Goal: Task Accomplishment & Management: Complete application form

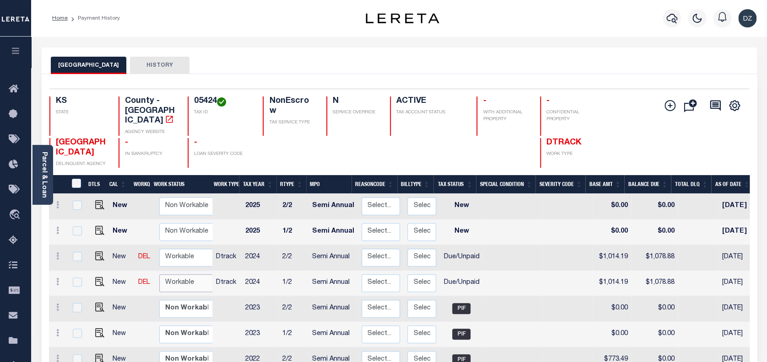
click at [186, 278] on select "Non Workable Workable" at bounding box center [186, 283] width 55 height 18
checkbox input "true"
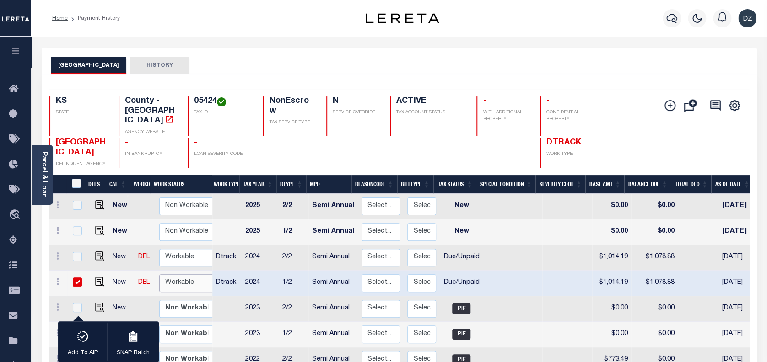
select select "true"
click at [159, 274] on select "Non Workable Workable" at bounding box center [186, 283] width 55 height 18
checkbox input "false"
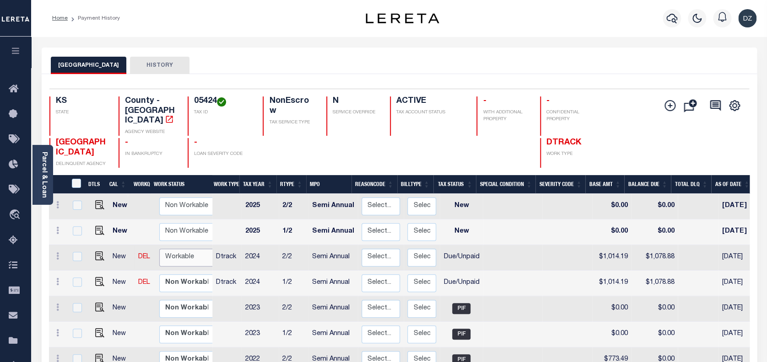
drag, startPoint x: 185, startPoint y: 244, endPoint x: 182, endPoint y: 248, distance: 4.7
click at [185, 249] on select "Non Workable Workable" at bounding box center [186, 258] width 55 height 18
checkbox input "true"
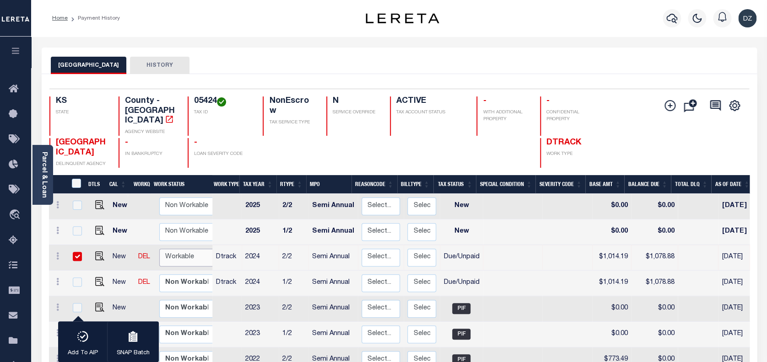
select select "true"
click at [159, 249] on select "Non Workable Workable" at bounding box center [186, 258] width 55 height 18
checkbox input "false"
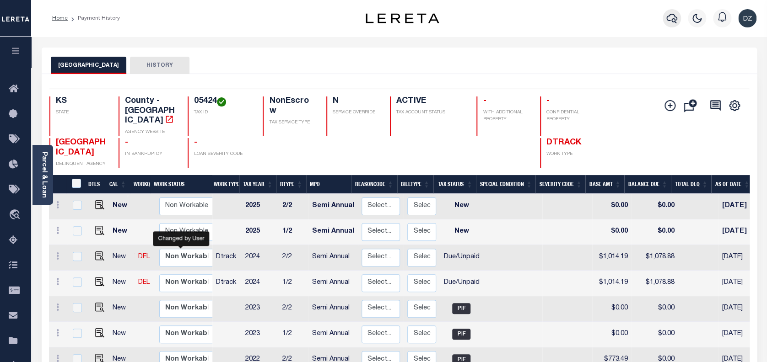
click at [669, 19] on icon "button" at bounding box center [671, 18] width 11 height 11
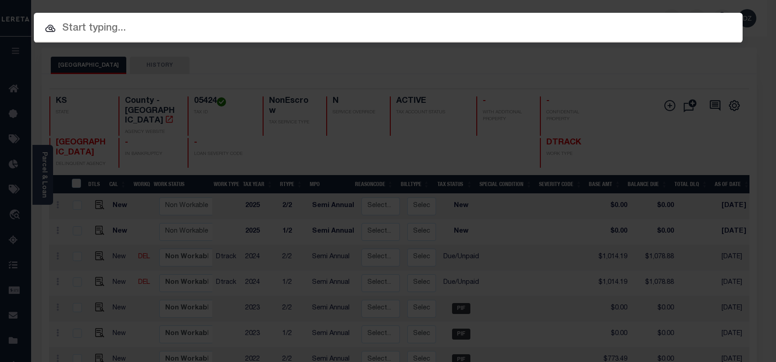
paste input "69144237"
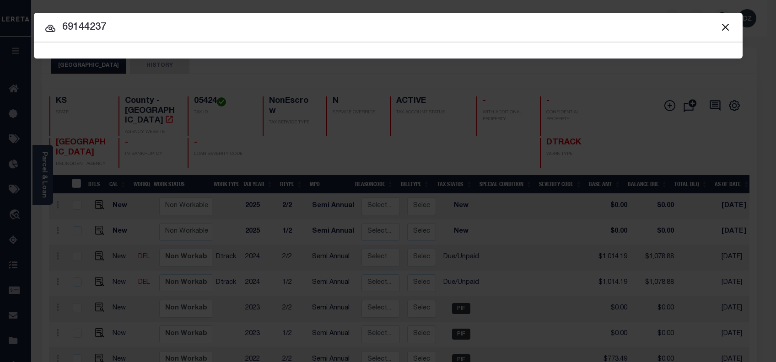
type input "69144237"
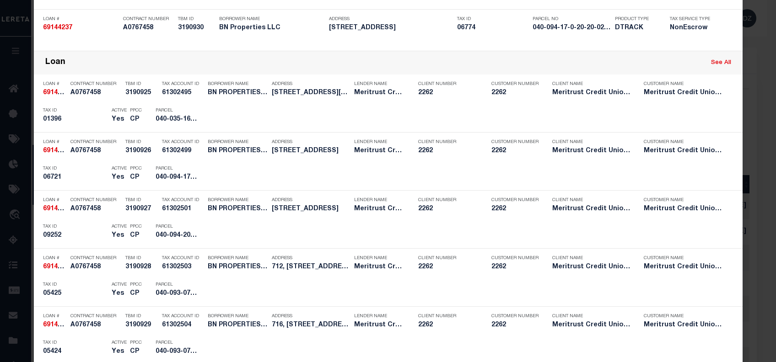
scroll to position [305, 0]
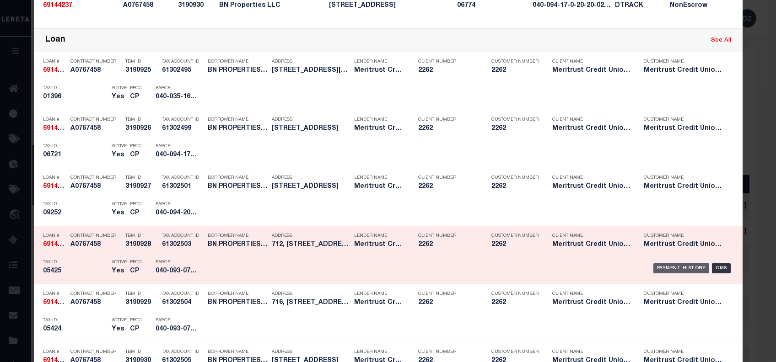
click at [659, 266] on div "Payment History" at bounding box center [681, 268] width 56 height 10
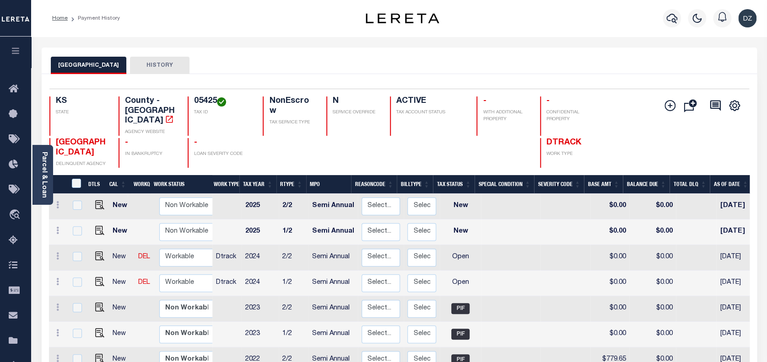
click at [104, 272] on td at bounding box center [98, 284] width 22 height 26
checkbox input "true"
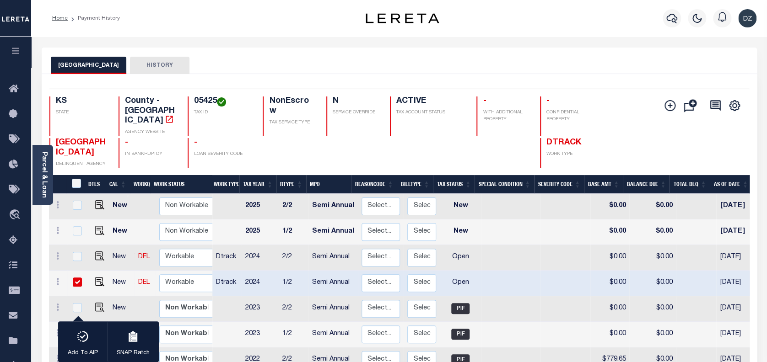
click at [76, 278] on input "checkbox" at bounding box center [77, 282] width 9 height 9
checkbox input "false"
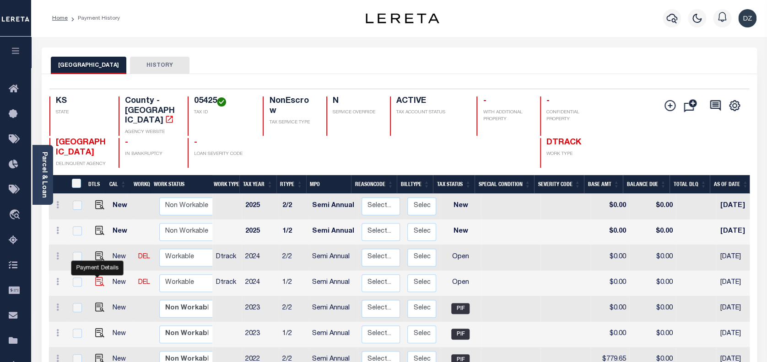
click at [99, 277] on img "" at bounding box center [99, 281] width 9 height 9
checkbox input "true"
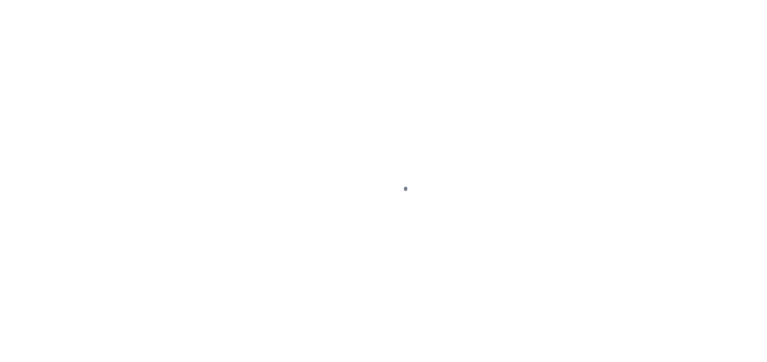
select select "OP2"
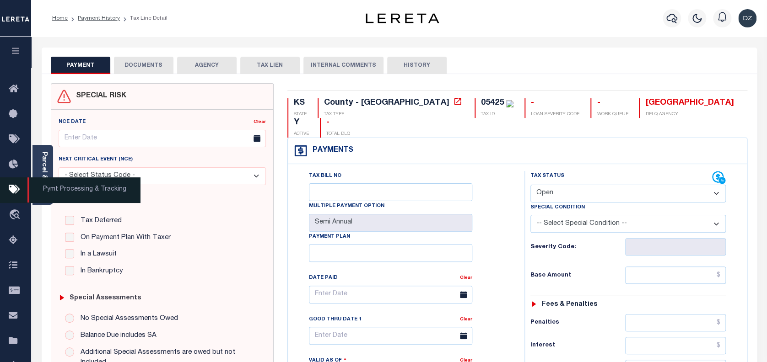
click at [38, 191] on span "Pymt Processing & Tracking" at bounding box center [83, 189] width 113 height 25
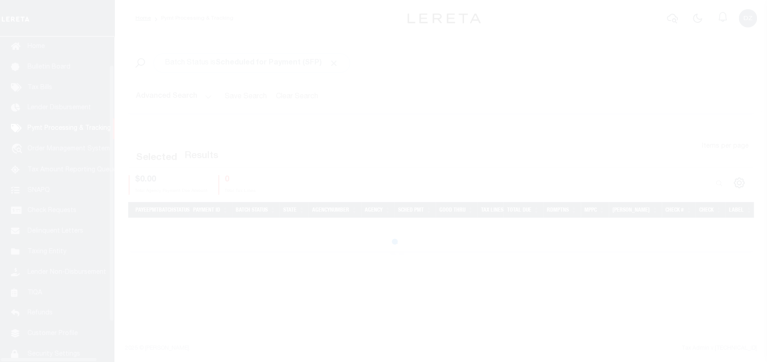
scroll to position [42, 0]
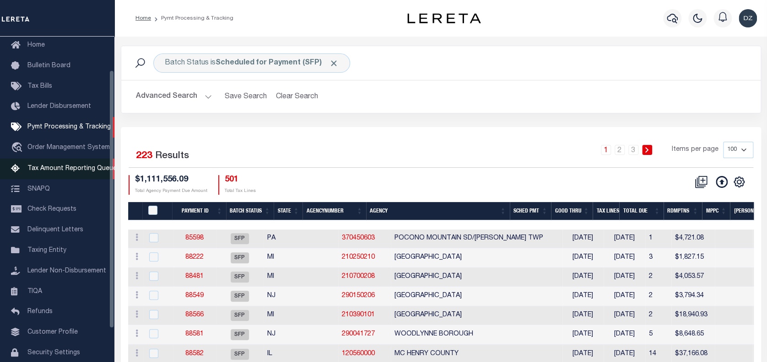
click at [62, 167] on span "Tax Amount Reporting Queue" at bounding box center [71, 169] width 89 height 6
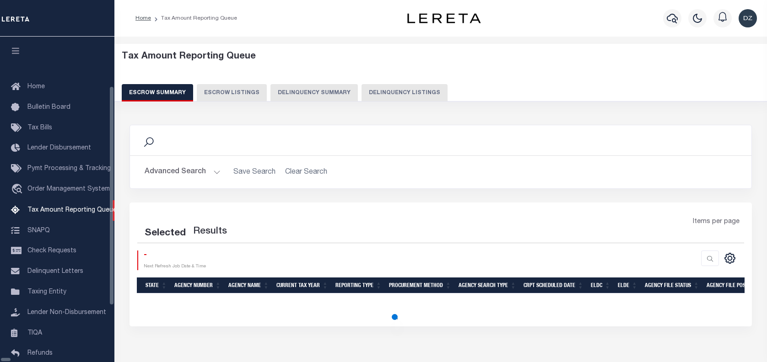
select select "100"
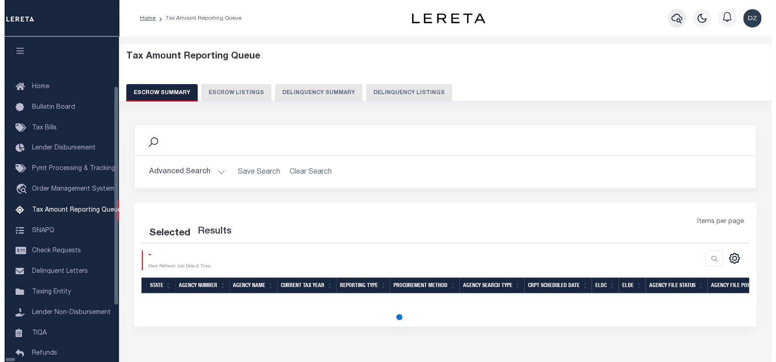
scroll to position [75, 0]
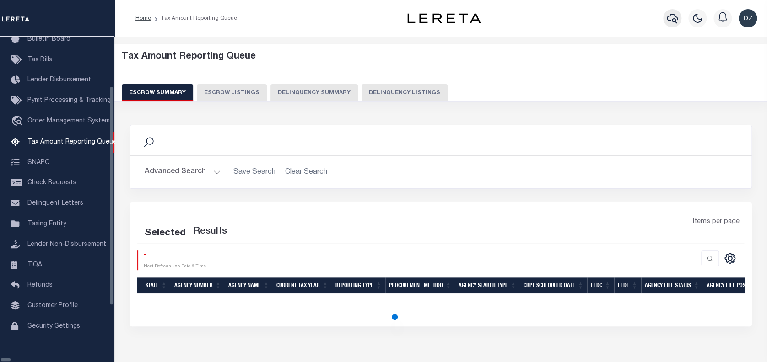
click at [666, 14] on icon "button" at bounding box center [671, 18] width 11 height 11
select select "100"
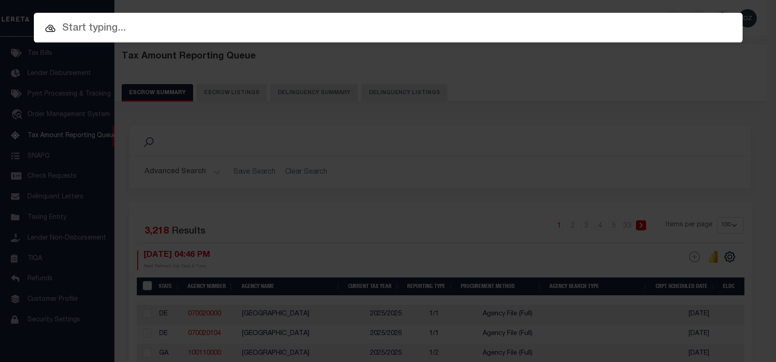
paste input "05425"
type input "05425"
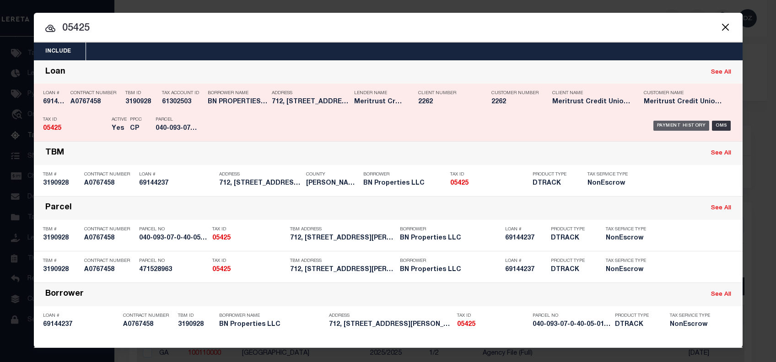
click at [659, 125] on div "Payment History" at bounding box center [681, 126] width 56 height 10
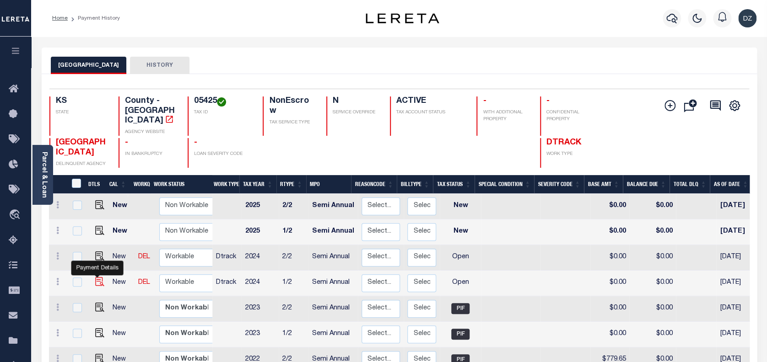
click at [95, 277] on img "" at bounding box center [99, 281] width 9 height 9
checkbox input "true"
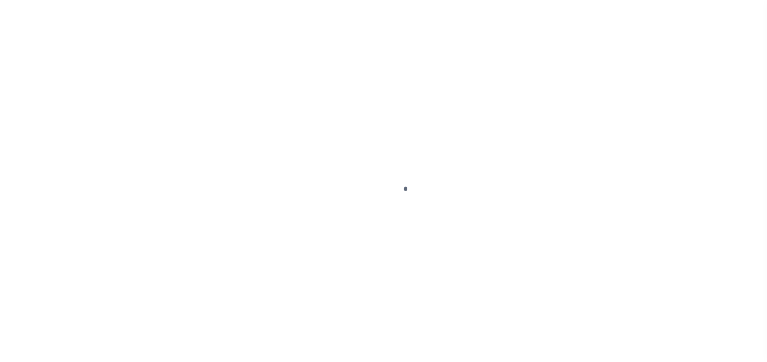
select select "OP2"
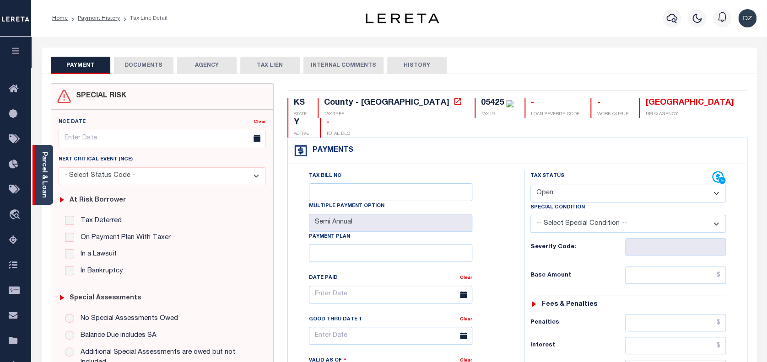
click at [51, 178] on div "Parcel & Loan" at bounding box center [42, 175] width 21 height 60
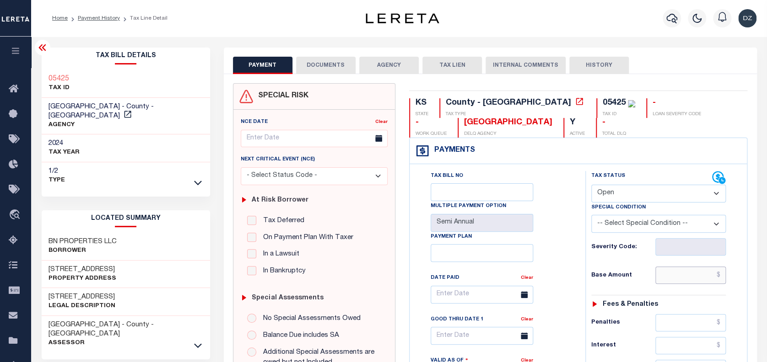
click at [677, 270] on input "text" at bounding box center [690, 275] width 70 height 17
paste input "1,021.42"
type input "$1,021.42"
type input "[DATE]"
click at [617, 196] on select "- Select Status Code - Open Due/Unpaid Paid Incomplete No Tax Due Internal Refu…" at bounding box center [658, 194] width 135 height 18
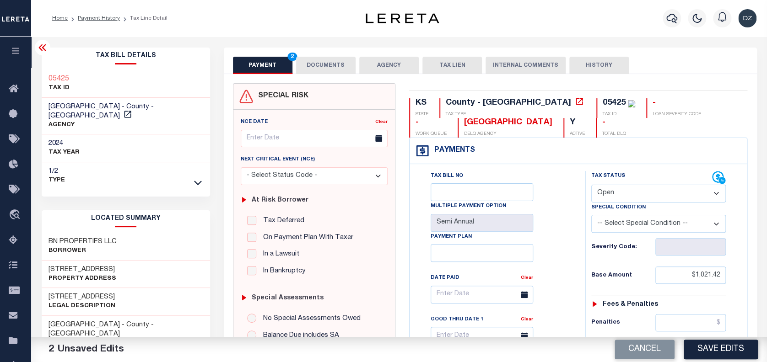
select select "PYD"
click at [591, 185] on select "- Select Status Code - Open Due/Unpaid Paid Incomplete No Tax Due Internal Refu…" at bounding box center [658, 194] width 135 height 18
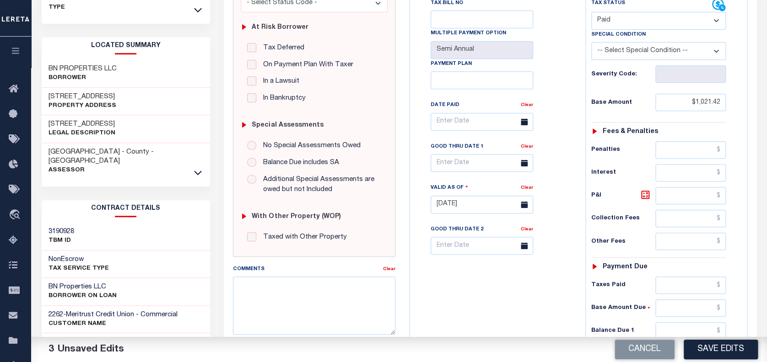
scroll to position [183, 0]
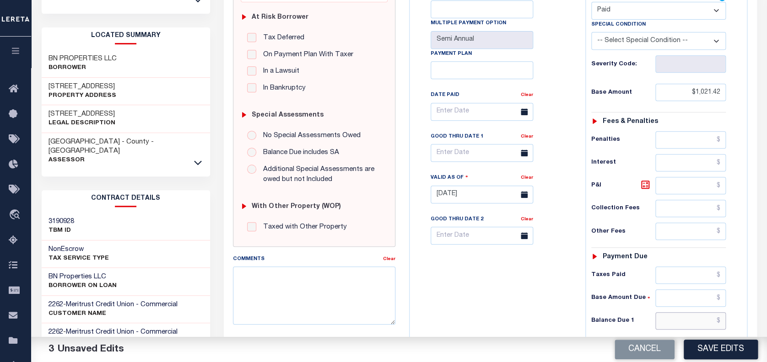
click at [674, 322] on input "text" at bounding box center [690, 320] width 70 height 17
type input "$0.00"
drag, startPoint x: 723, startPoint y: 322, endPoint x: 677, endPoint y: 309, distance: 47.9
click at [677, 309] on div "Tax Status Status - Select Status Code -" at bounding box center [661, 190] width 153 height 404
click at [618, 13] on select "- Select Status Code - Open Due/Unpaid Paid Incomplete No Tax Due Internal Refu…" at bounding box center [658, 11] width 135 height 18
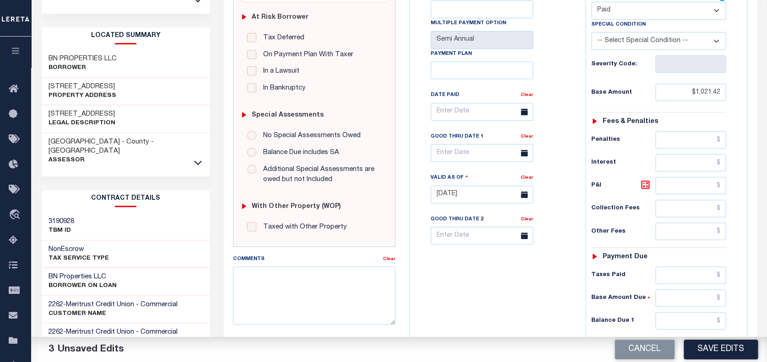
select select "DUE"
click at [591, 2] on select "- Select Status Code - Open Due/Unpaid Paid Incomplete No Tax Due Internal Refu…" at bounding box center [658, 11] width 135 height 18
click at [676, 321] on input "text" at bounding box center [690, 320] width 70 height 17
paste input "1,086.52"
type input "$1,086.52"
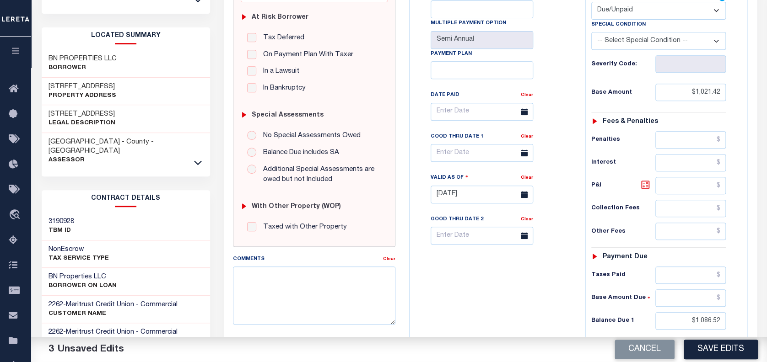
click at [642, 188] on icon at bounding box center [644, 184] width 11 height 11
type input "$65.10"
click at [450, 147] on input "text" at bounding box center [481, 153] width 102 height 18
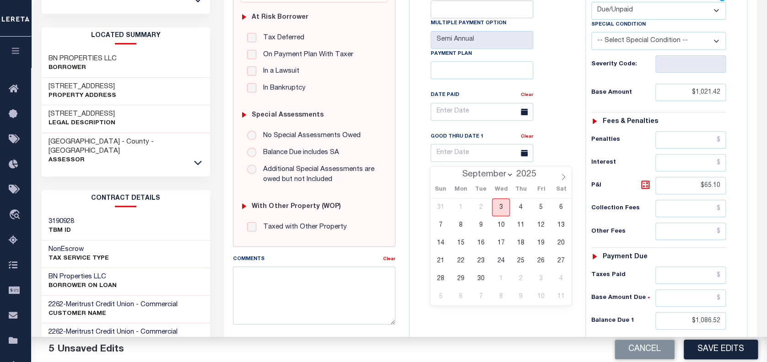
click at [508, 199] on span "3" at bounding box center [501, 207] width 18 height 18
type input "[DATE]"
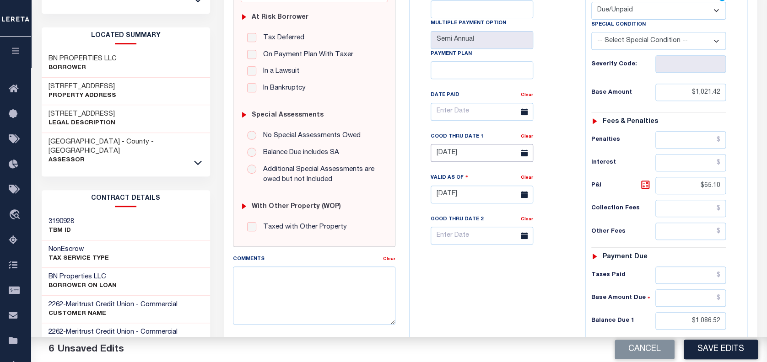
scroll to position [0, 0]
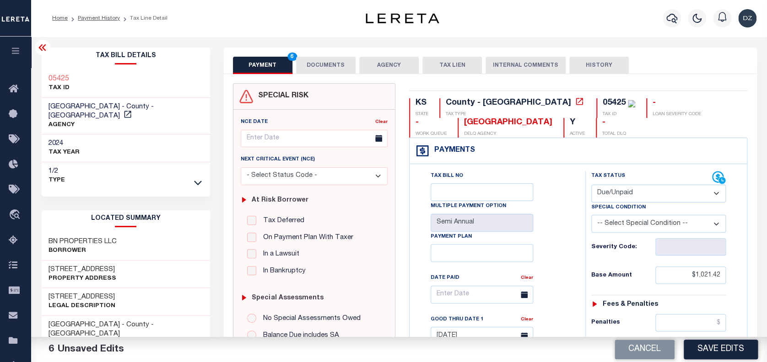
click at [312, 54] on div "PAYMENT 6 DOCUMENTS AGENCY DELINQUENT PAYEE TAX LIEN" at bounding box center [490, 61] width 533 height 27
click at [315, 63] on button "DOCUMENTS" at bounding box center [325, 65] width 59 height 17
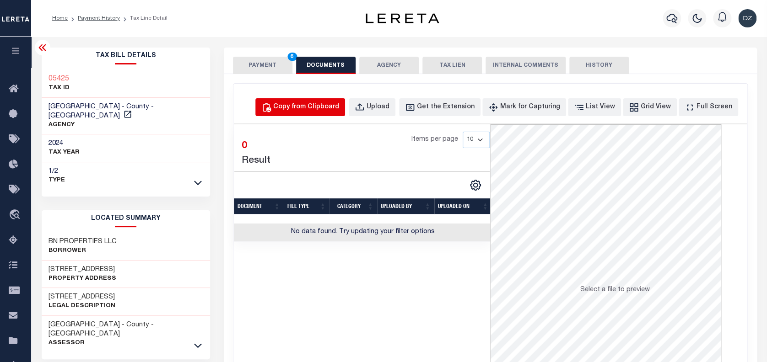
click at [324, 110] on div "Copy from Clipboard" at bounding box center [306, 107] width 66 height 10
select select "POP"
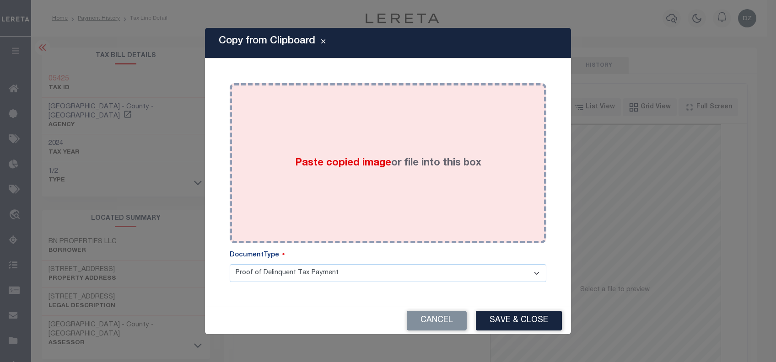
click at [326, 193] on div "Paste copied image or file into this box" at bounding box center [387, 163] width 303 height 146
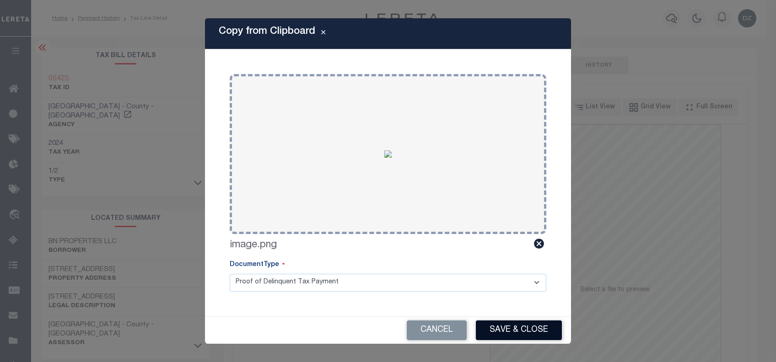
click at [482, 333] on button "Save & Close" at bounding box center [519, 331] width 86 height 20
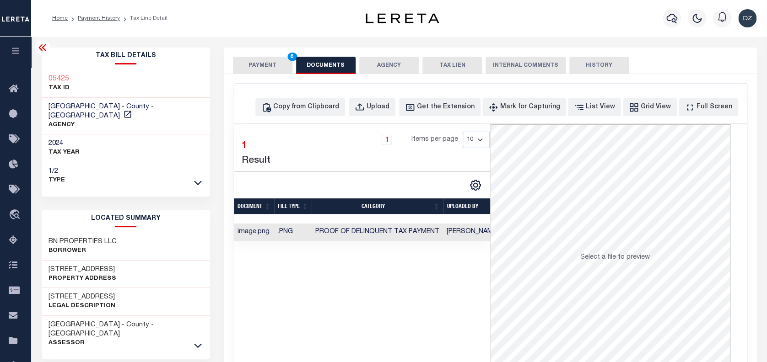
click at [261, 67] on button "PAYMENT 6" at bounding box center [262, 65] width 59 height 17
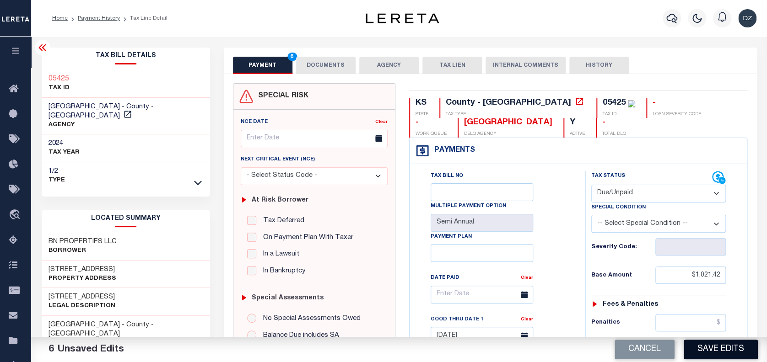
click at [697, 351] on button "Save Edits" at bounding box center [720, 350] width 74 height 20
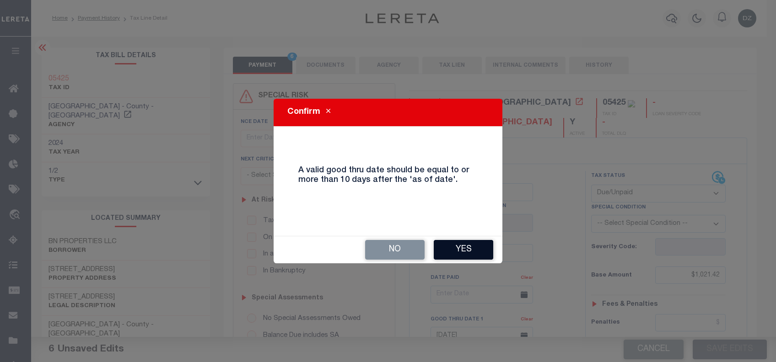
click at [454, 253] on button "Yes" at bounding box center [463, 250] width 59 height 20
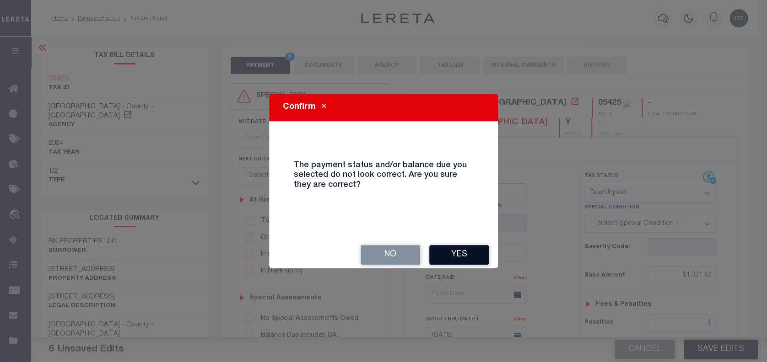
click at [448, 252] on button "Yes" at bounding box center [458, 255] width 59 height 20
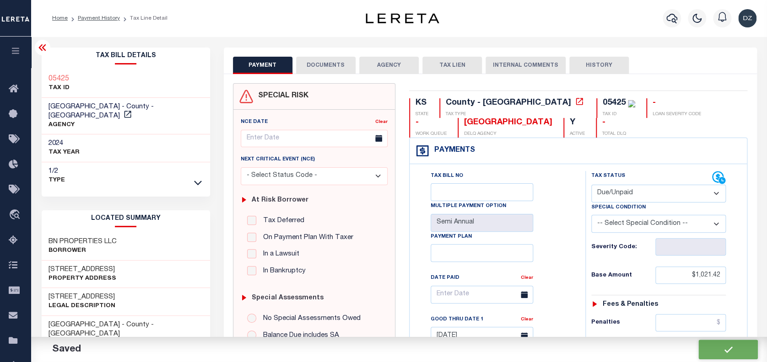
checkbox input "false"
type input "$1,021.42"
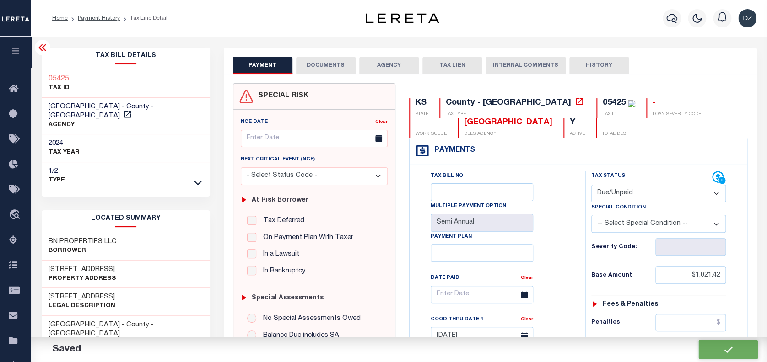
type input "$65.1"
type input "$1,086.52"
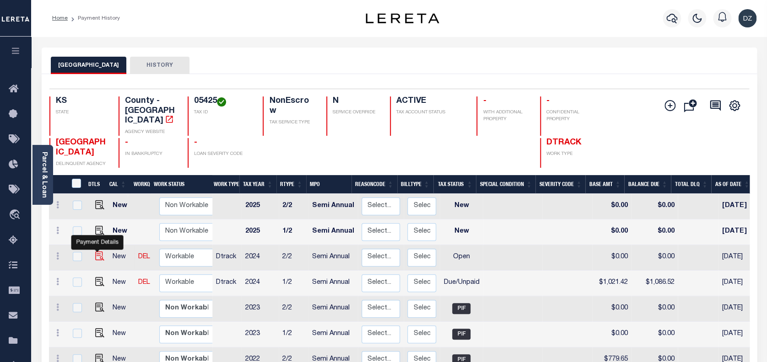
click at [97, 252] on img "" at bounding box center [99, 256] width 9 height 9
checkbox input "true"
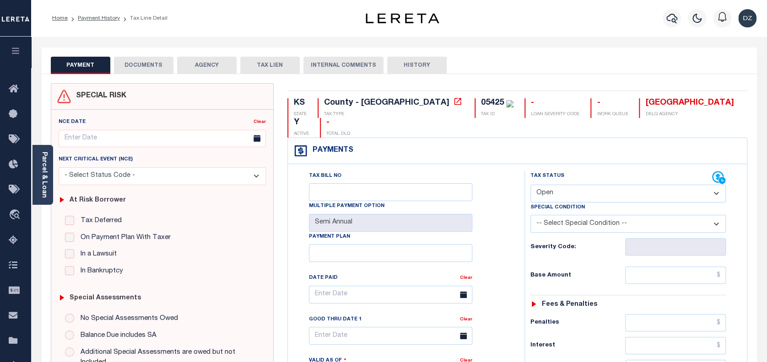
click at [569, 185] on select "- Select Status Code - Open Due/Unpaid Paid Incomplete No Tax Due Internal Refu…" at bounding box center [628, 194] width 196 height 18
select select "DUE"
click at [530, 185] on select "- Select Status Code - Open Due/Unpaid Paid Incomplete No Tax Due Internal Refu…" at bounding box center [628, 194] width 196 height 18
type input "[DATE]"
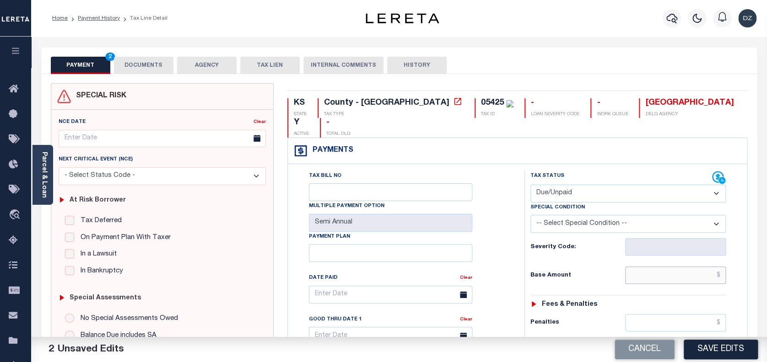
click at [670, 267] on input "text" at bounding box center [675, 275] width 101 height 17
type input "$1,021.42"
type input "$1,086.52"
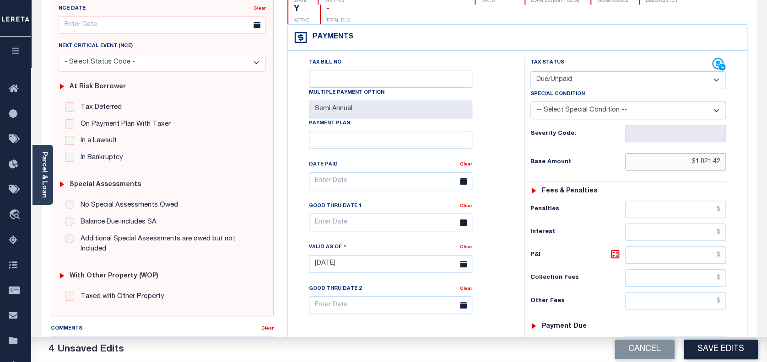
scroll to position [122, 0]
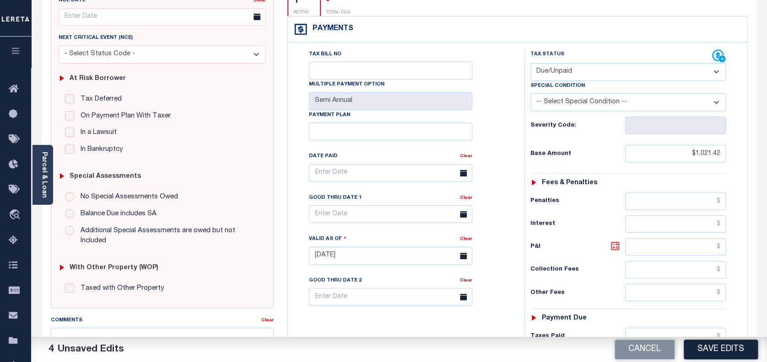
click at [614, 241] on icon at bounding box center [614, 246] width 11 height 11
type input "$65.10"
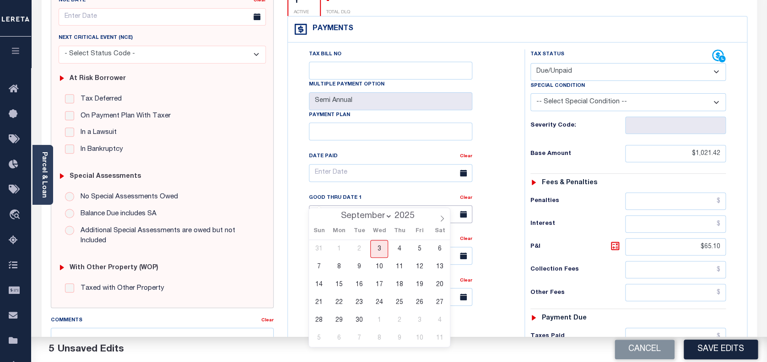
click at [350, 205] on input "text" at bounding box center [390, 214] width 163 height 18
click at [380, 247] on span "3" at bounding box center [379, 249] width 18 height 18
type input "[DATE]"
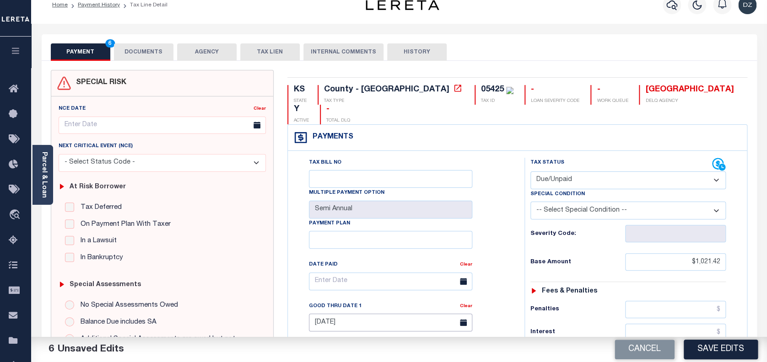
scroll to position [0, 0]
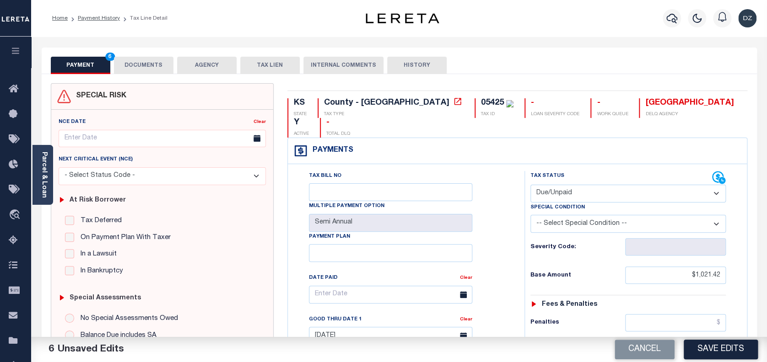
click at [154, 65] on button "DOCUMENTS" at bounding box center [143, 65] width 59 height 17
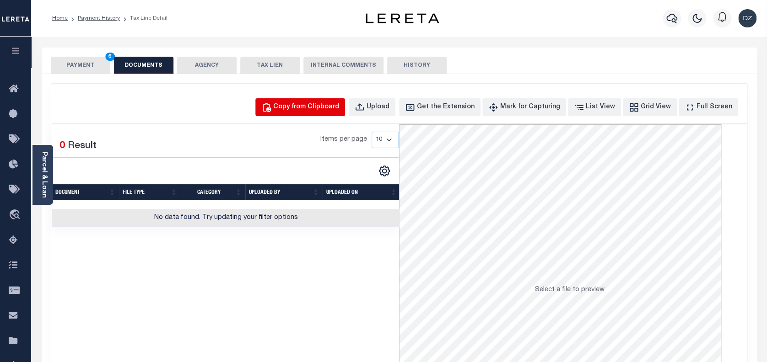
click at [303, 112] on div "Copy from Clipboard" at bounding box center [306, 107] width 66 height 10
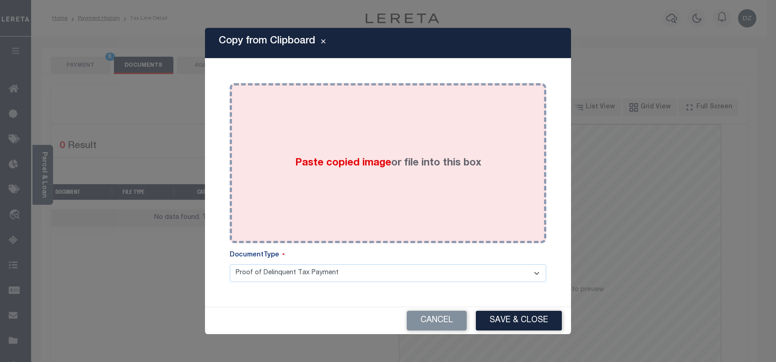
click at [312, 159] on span "Paste copied image" at bounding box center [343, 163] width 96 height 10
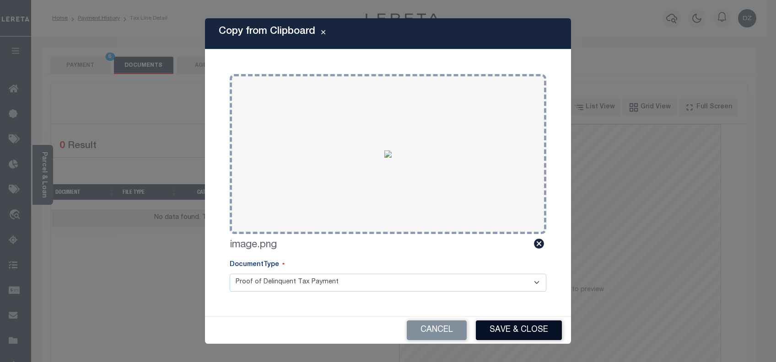
click at [516, 338] on button "Save & Close" at bounding box center [519, 331] width 86 height 20
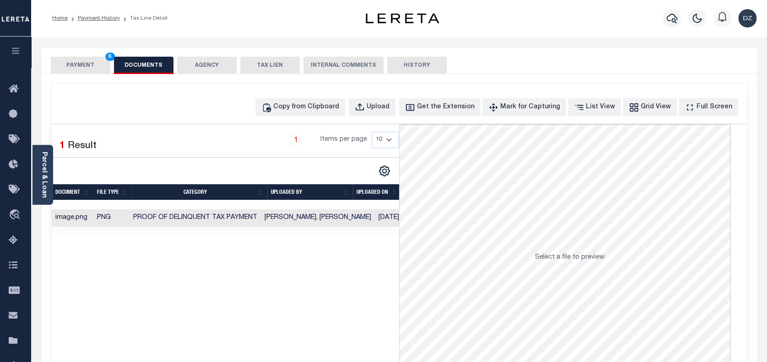
click at [94, 65] on button "PAYMENT 6" at bounding box center [80, 65] width 59 height 17
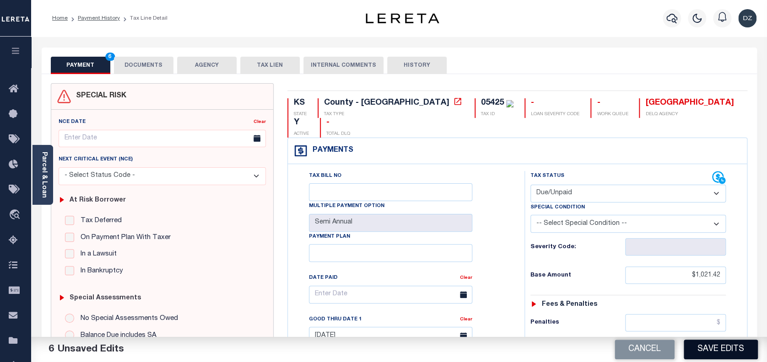
click at [707, 347] on button "Save Edits" at bounding box center [720, 350] width 74 height 20
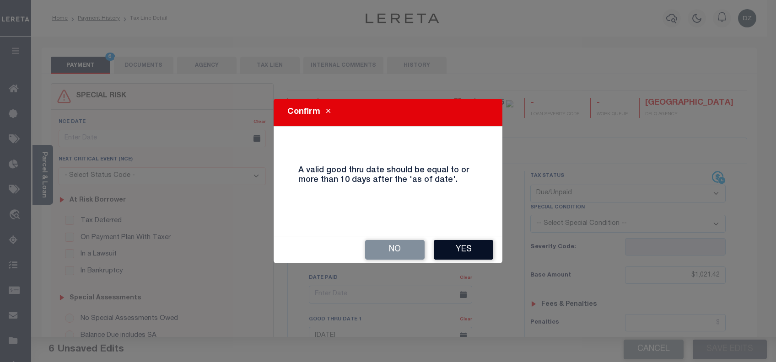
click at [465, 248] on button "Yes" at bounding box center [463, 250] width 59 height 20
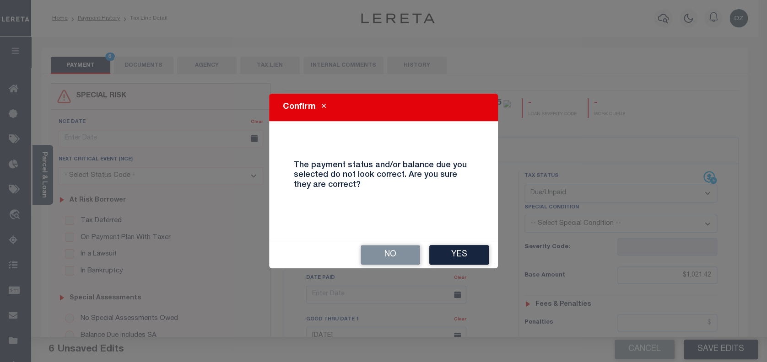
click at [465, 248] on button "Yes" at bounding box center [458, 255] width 59 height 20
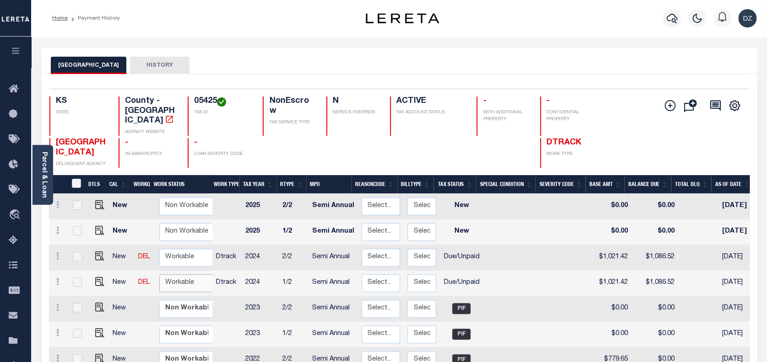
drag, startPoint x: 158, startPoint y: 294, endPoint x: 183, endPoint y: 279, distance: 28.9
click at [183, 279] on select "Non Workable Workable" at bounding box center [186, 283] width 55 height 18
checkbox input "true"
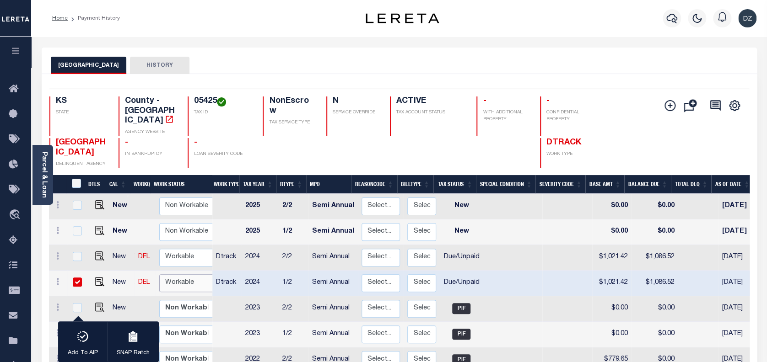
click at [159, 274] on select "Non Workable Workable" at bounding box center [186, 283] width 55 height 18
checkbox input "false"
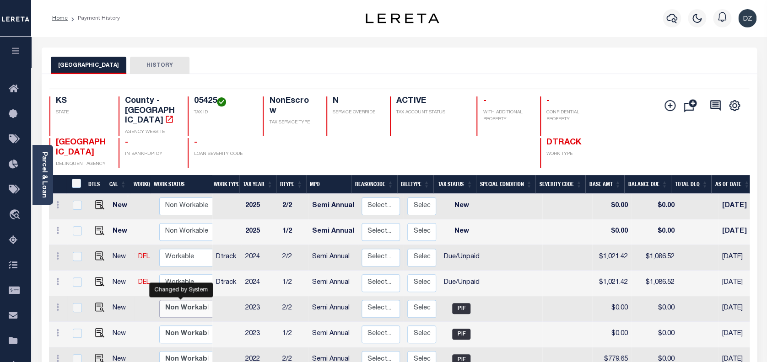
click at [184, 300] on select "Non Workable Workable" at bounding box center [186, 309] width 55 height 18
checkbox input "true"
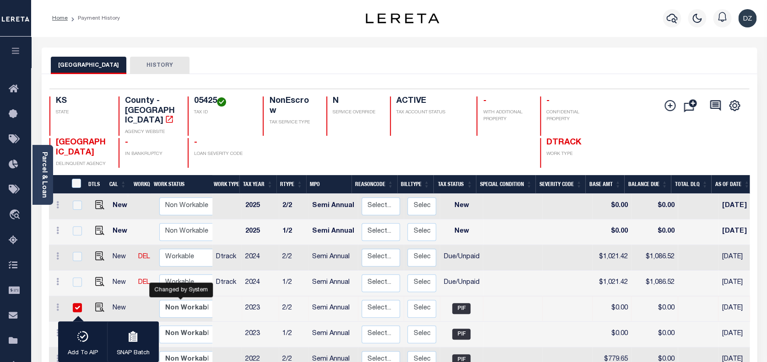
click at [227, 296] on td at bounding box center [226, 309] width 29 height 26
checkbox input "false"
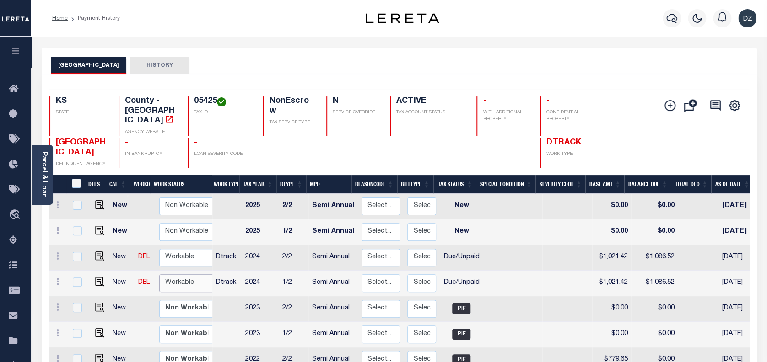
click at [180, 274] on select "Non Workable Workable" at bounding box center [186, 283] width 55 height 18
checkbox input "true"
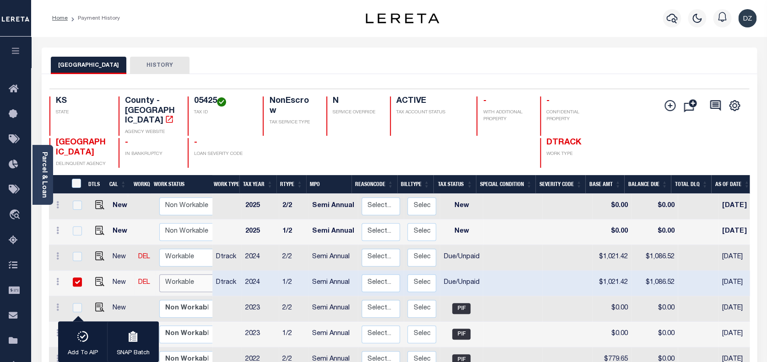
select select "true"
click at [159, 274] on select "Non Workable Workable" at bounding box center [186, 283] width 55 height 18
checkbox input "false"
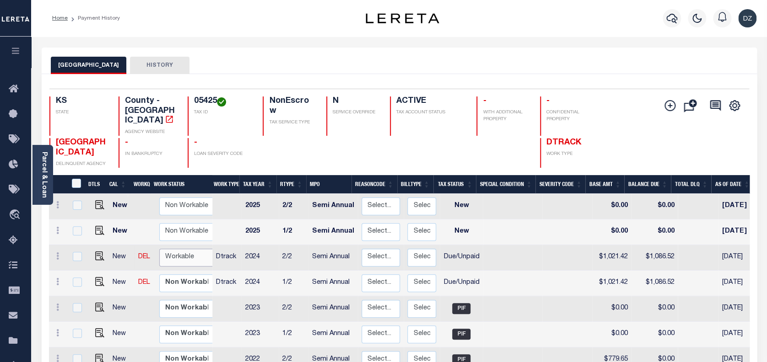
click at [177, 249] on select "Non Workable Workable" at bounding box center [186, 258] width 55 height 18
checkbox input "true"
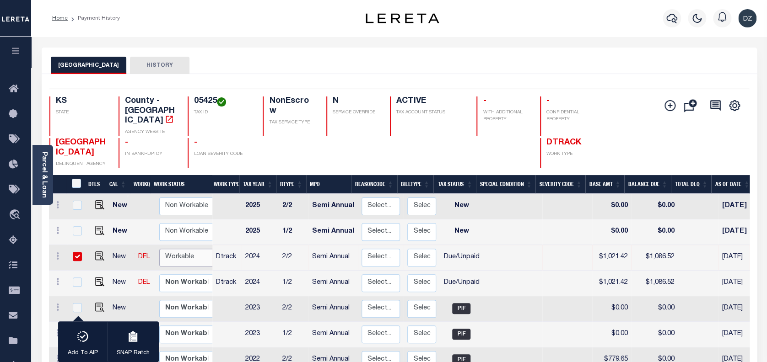
select select "true"
click at [159, 249] on select "Non Workable Workable" at bounding box center [186, 258] width 55 height 18
checkbox input "false"
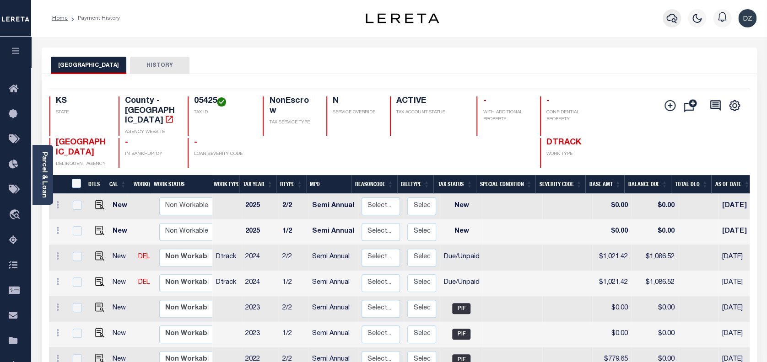
click at [672, 16] on icon "button" at bounding box center [671, 18] width 11 height 11
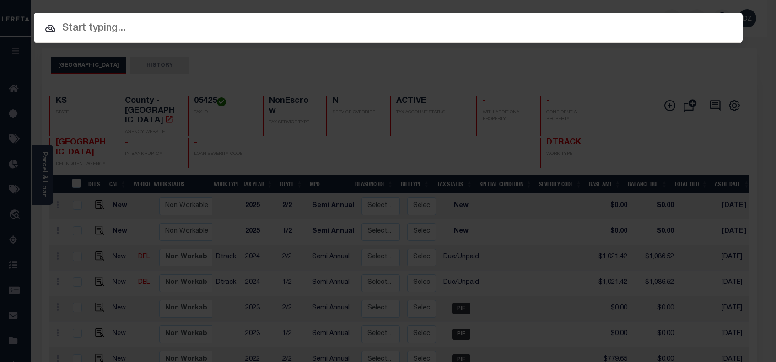
paste input "830221"
type input "830221"
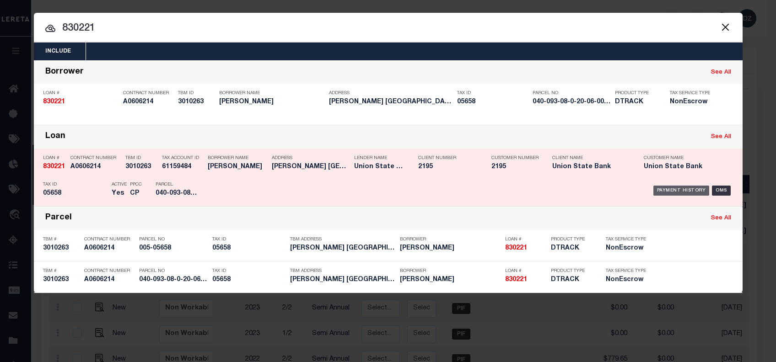
click at [660, 191] on div "Payment History" at bounding box center [681, 191] width 56 height 10
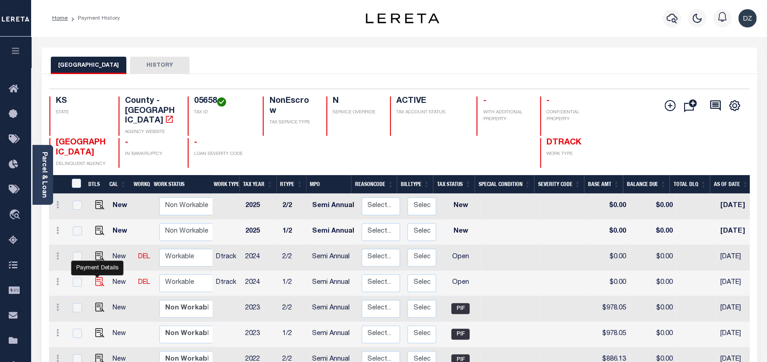
click at [95, 277] on img "" at bounding box center [99, 281] width 9 height 9
checkbox input "true"
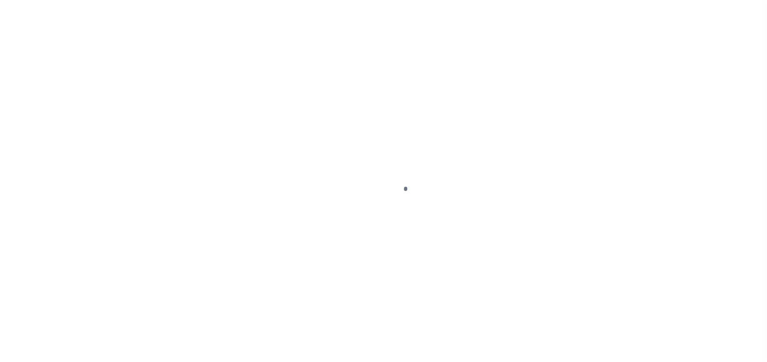
select select "OP2"
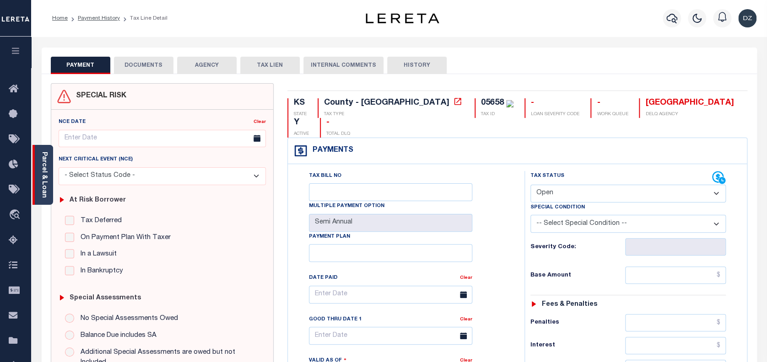
click at [52, 187] on div "Parcel & Loan" at bounding box center [42, 175] width 21 height 60
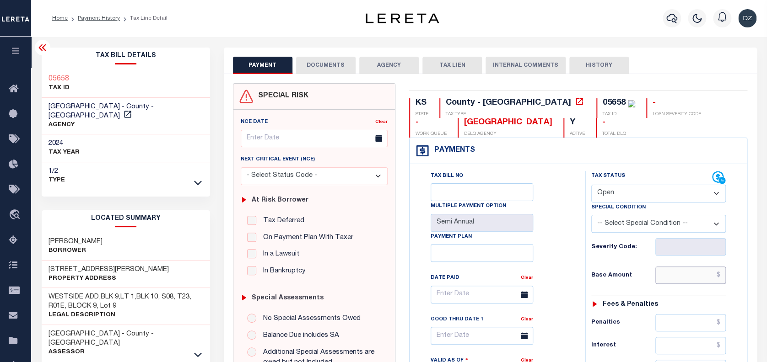
click at [692, 277] on input "text" at bounding box center [690, 275] width 70 height 17
paste input "1,085.88"
type input "$1,085.88"
type input "[DATE]"
click at [614, 193] on select "- Select Status Code - Open Due/Unpaid Paid Incomplete No Tax Due Internal Refu…" at bounding box center [658, 194] width 135 height 18
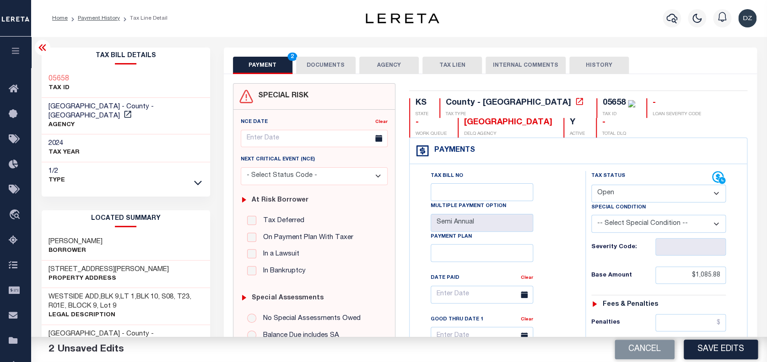
select select "PYD"
click at [591, 185] on select "- Select Status Code - Open Due/Unpaid Paid Incomplete No Tax Due Internal Refu…" at bounding box center [658, 194] width 135 height 18
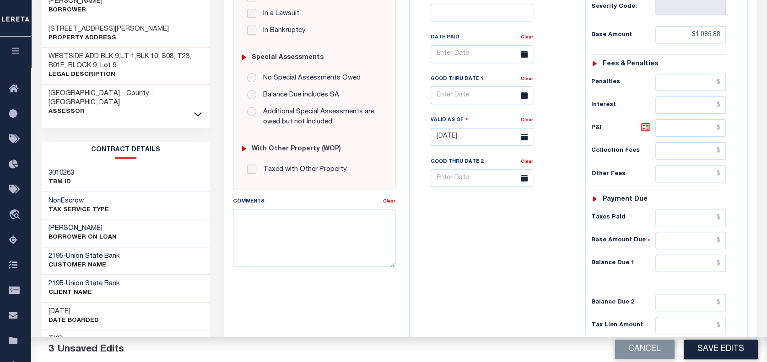
scroll to position [244, 0]
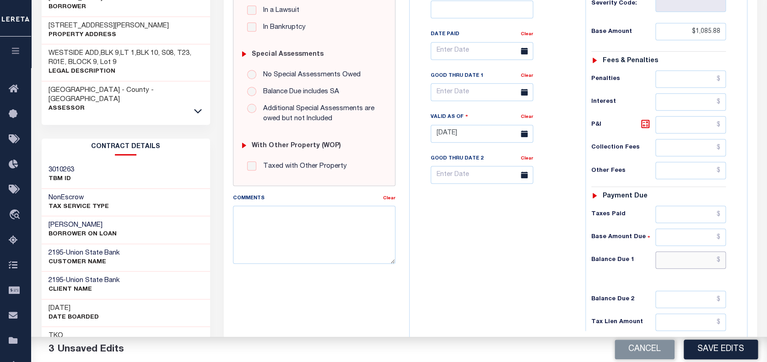
click at [695, 264] on input "text" at bounding box center [690, 260] width 70 height 17
type input "$0.00"
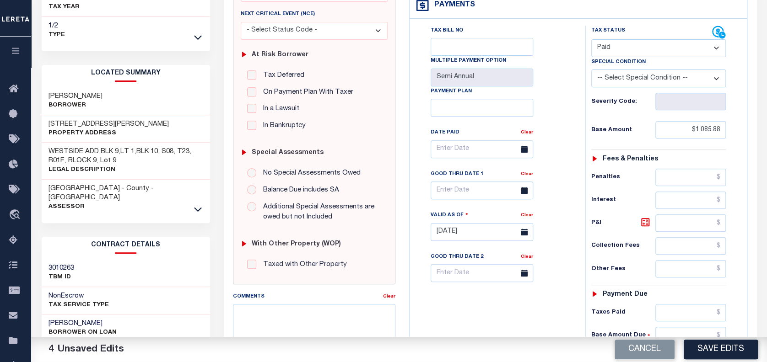
scroll to position [0, 0]
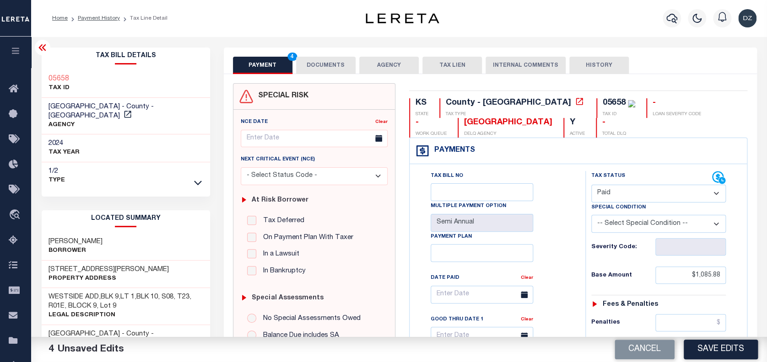
click at [335, 51] on div "PAYMENT 4 DOCUMENTS AGENCY DELINQUENT PAYEE TAX LIEN" at bounding box center [490, 61] width 533 height 27
click at [322, 72] on button "DOCUMENTS" at bounding box center [325, 65] width 59 height 17
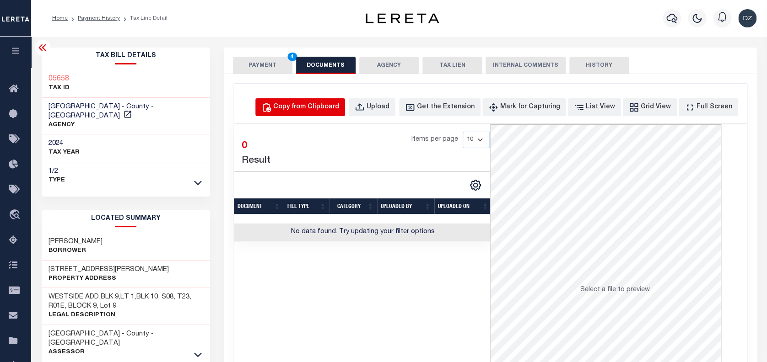
click at [311, 113] on button "Copy from Clipboard" at bounding box center [300, 107] width 90 height 18
select select "POP"
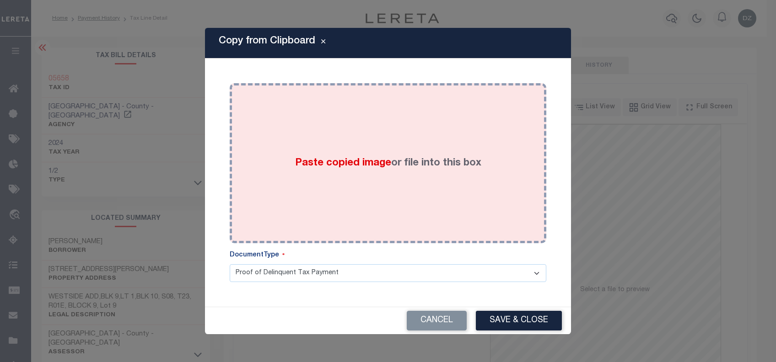
click at [322, 161] on span "Paste copied image" at bounding box center [343, 163] width 96 height 10
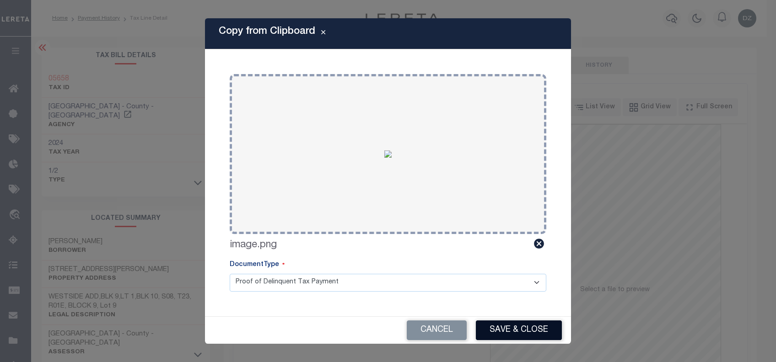
click at [492, 330] on button "Save & Close" at bounding box center [519, 331] width 86 height 20
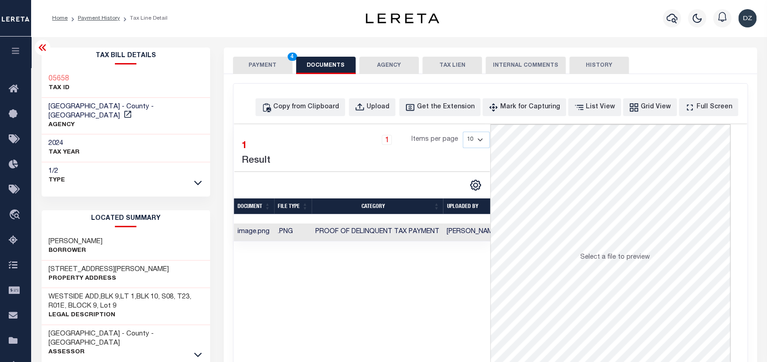
click at [267, 64] on button "PAYMENT 4" at bounding box center [262, 65] width 59 height 17
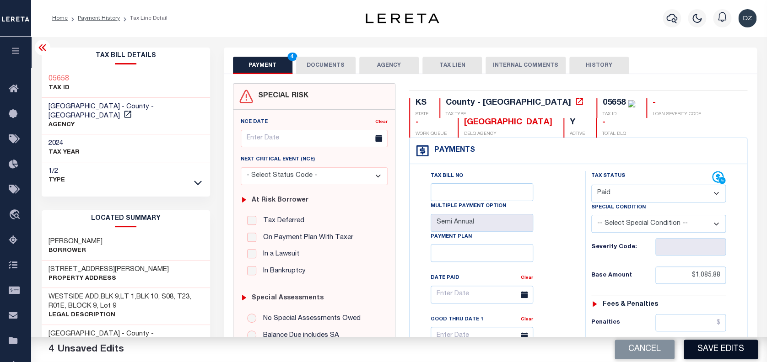
click at [724, 356] on button "Save Edits" at bounding box center [720, 350] width 74 height 20
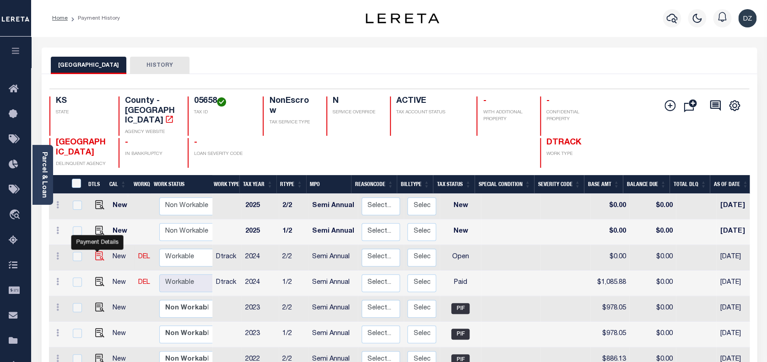
click at [97, 252] on img "" at bounding box center [99, 256] width 9 height 9
checkbox input "true"
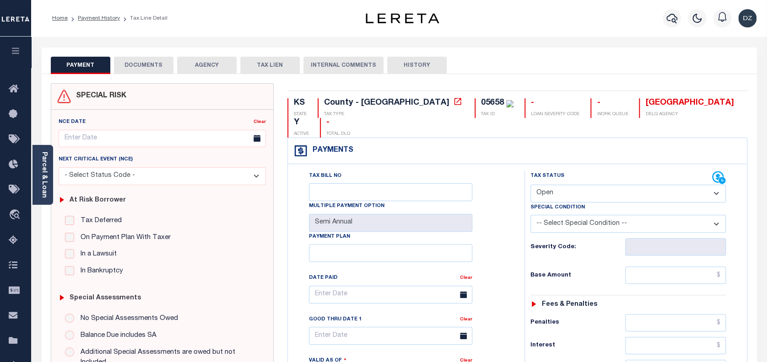
click at [553, 185] on select "- Select Status Code - Open Due/Unpaid Paid Incomplete No Tax Due Internal Refu…" at bounding box center [628, 194] width 196 height 18
select select "PYD"
click at [530, 185] on select "- Select Status Code - Open Due/Unpaid Paid Incomplete No Tax Due Internal Refu…" at bounding box center [628, 194] width 196 height 18
type input "[DATE]"
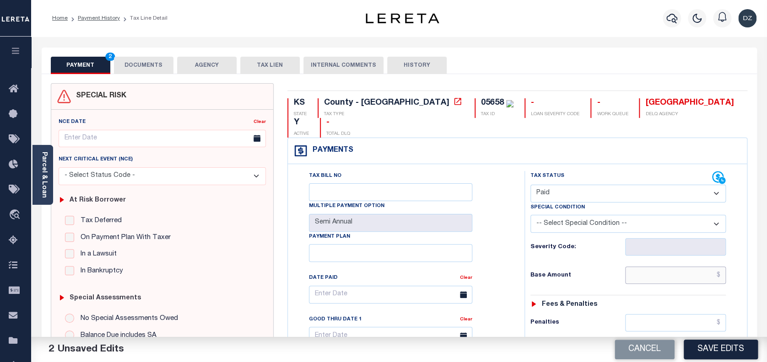
click at [670, 267] on input "text" at bounding box center [675, 275] width 101 height 17
type input "$1,085.88"
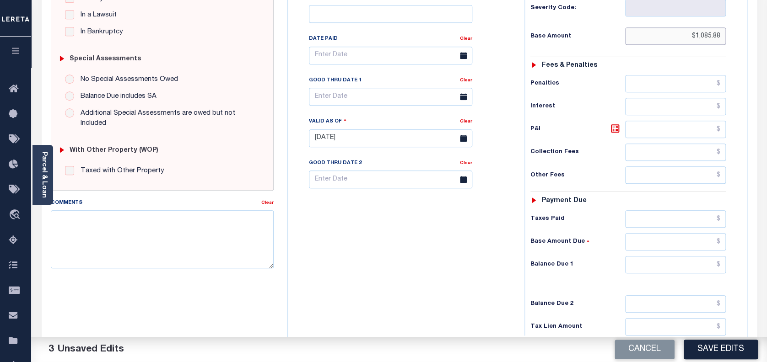
scroll to position [244, 0]
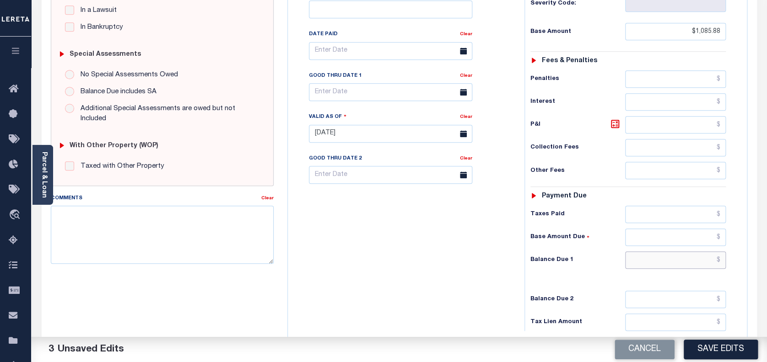
click at [681, 252] on input "text" at bounding box center [675, 260] width 101 height 17
type input "$0.00"
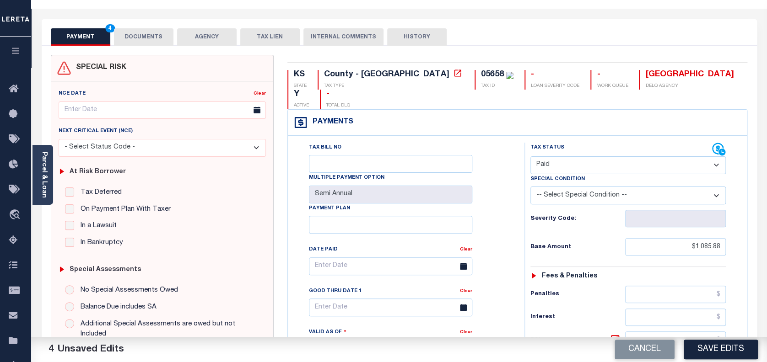
scroll to position [0, 0]
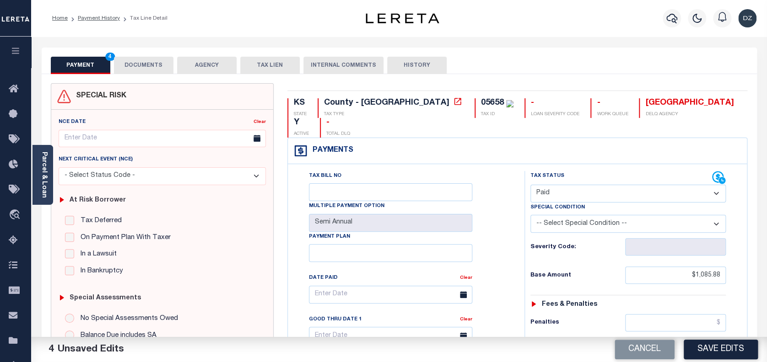
click at [137, 70] on button "DOCUMENTS" at bounding box center [143, 65] width 59 height 17
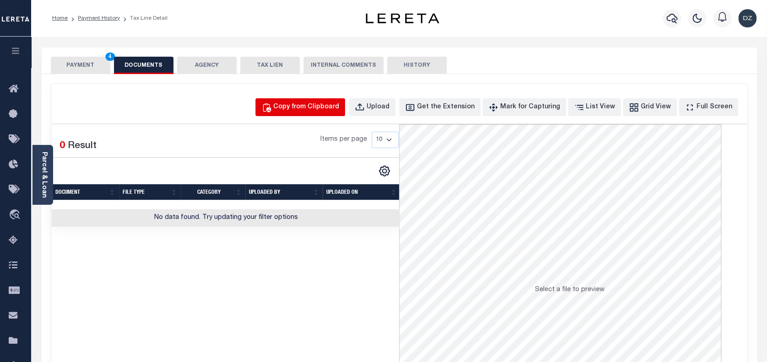
click at [306, 116] on button "Copy from Clipboard" at bounding box center [300, 107] width 90 height 18
select select "POP"
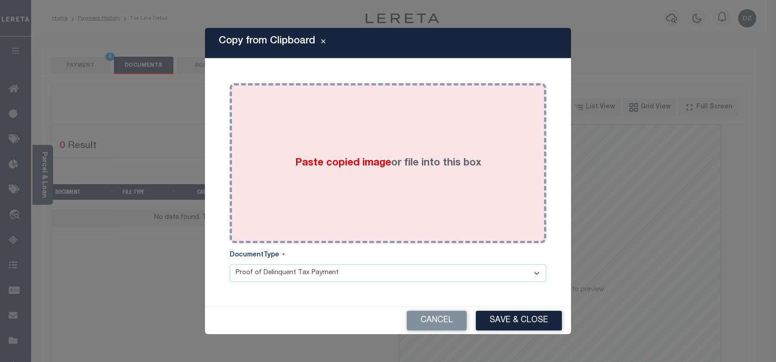
click at [322, 178] on div "Paste copied image or file into this box" at bounding box center [387, 163] width 303 height 146
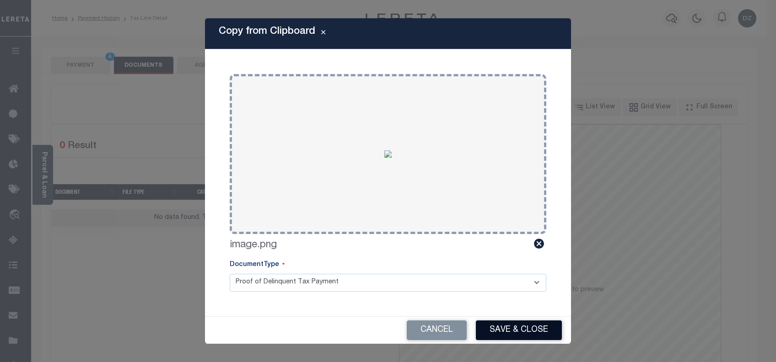
click at [497, 337] on button "Save & Close" at bounding box center [519, 331] width 86 height 20
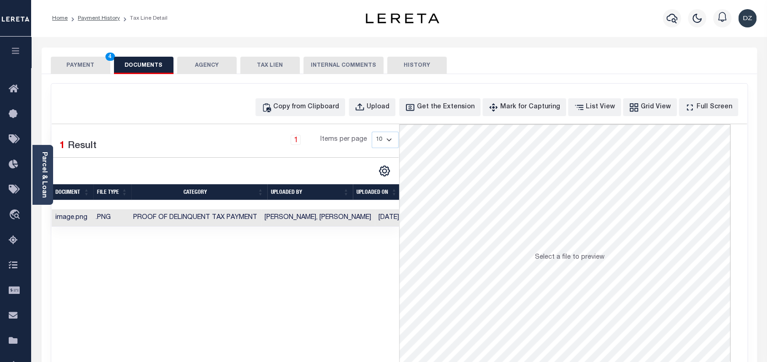
click at [86, 70] on button "PAYMENT 4" at bounding box center [80, 65] width 59 height 17
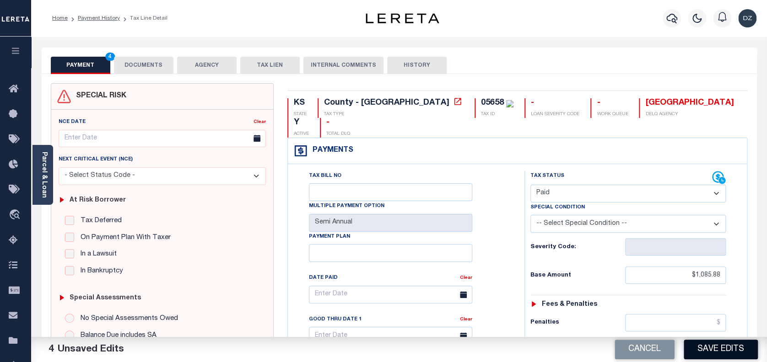
click at [708, 356] on button "Save Edits" at bounding box center [720, 350] width 74 height 20
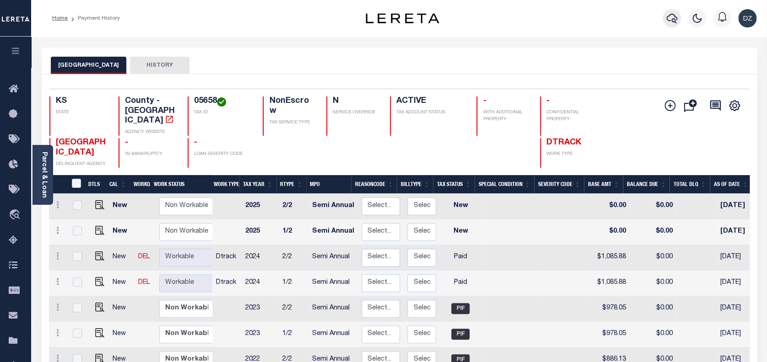
click at [671, 17] on icon "button" at bounding box center [671, 18] width 11 height 11
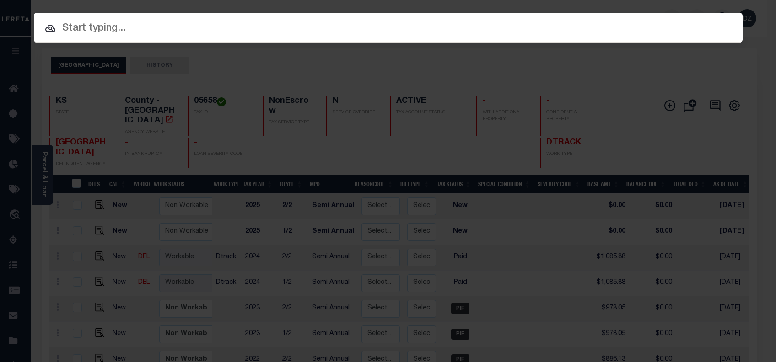
paste input "24022949"
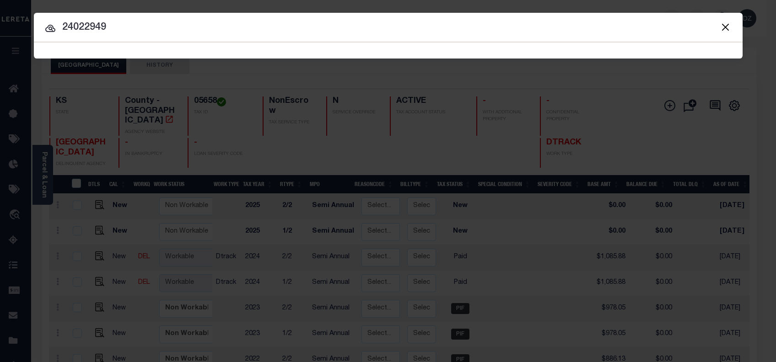
type input "24022949"
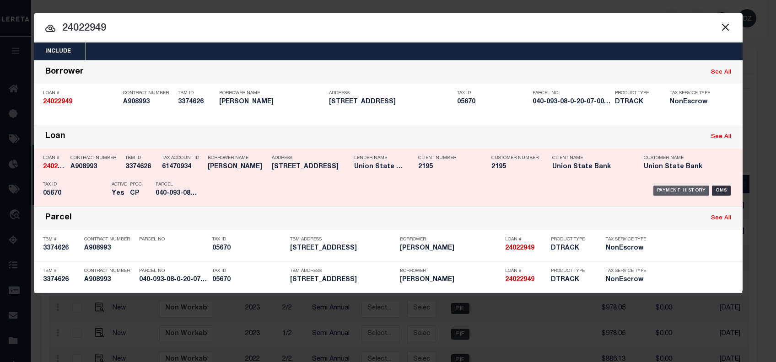
click at [660, 190] on div "Payment History" at bounding box center [681, 191] width 56 height 10
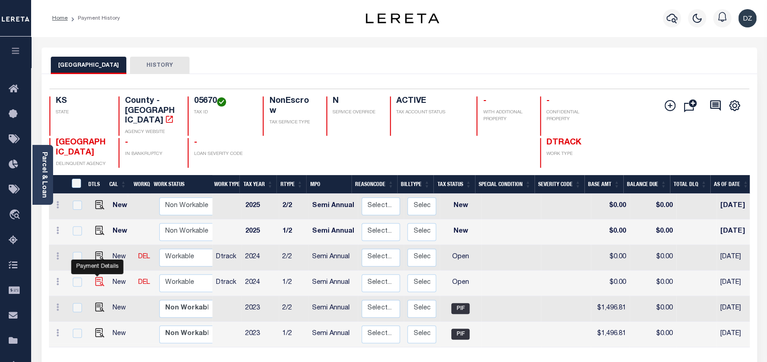
click at [95, 277] on img "" at bounding box center [99, 281] width 9 height 9
checkbox input "true"
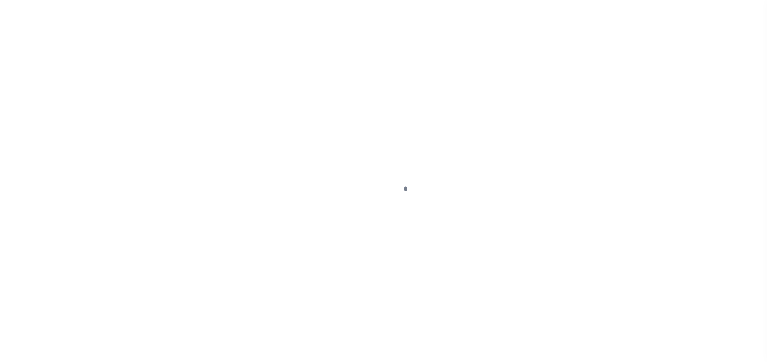
select select "OP2"
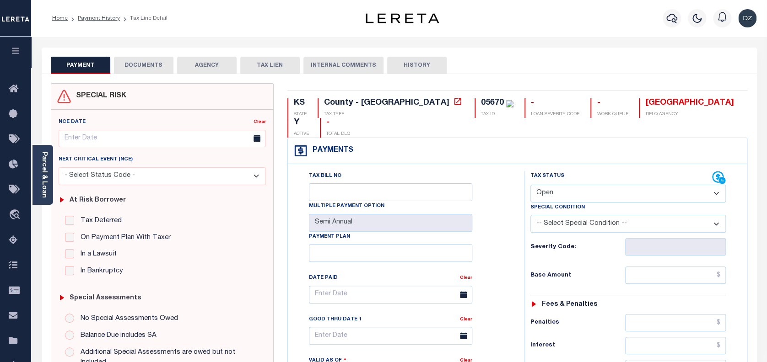
click at [51, 162] on div "Parcel & Loan" at bounding box center [42, 175] width 21 height 60
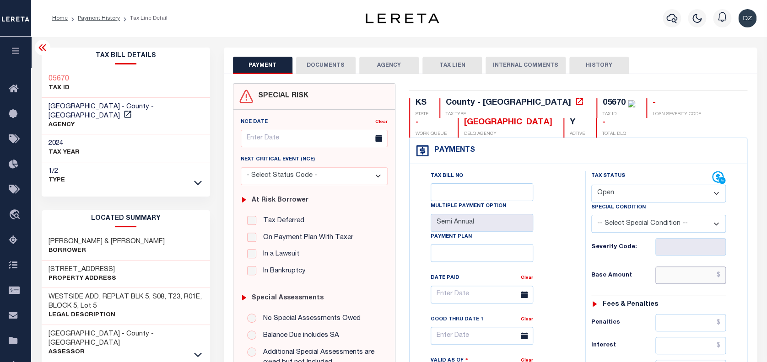
click at [677, 277] on input "text" at bounding box center [690, 275] width 70 height 17
paste input "1,598.46"
type input "$1,598.46"
type input "[DATE]"
click at [606, 191] on select "- Select Status Code - Open Due/Unpaid Paid Incomplete No Tax Due Internal Refu…" at bounding box center [658, 194] width 135 height 18
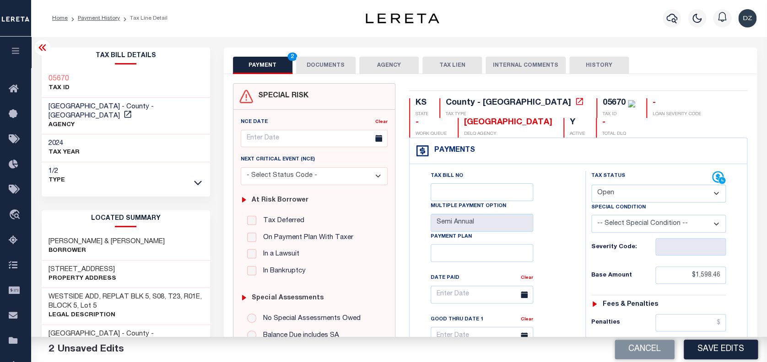
select select "PYD"
click at [591, 185] on select "- Select Status Code - Open Due/Unpaid Paid Incomplete No Tax Due Internal Refu…" at bounding box center [658, 194] width 135 height 18
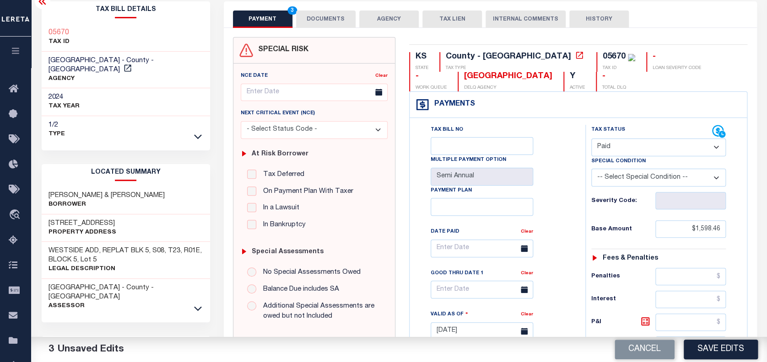
scroll to position [305, 0]
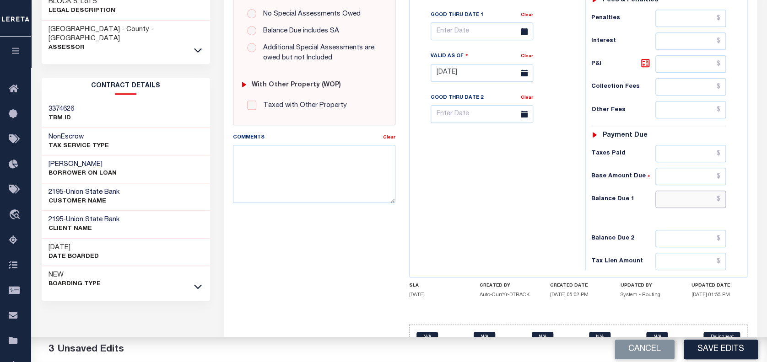
click at [689, 202] on input "text" at bounding box center [690, 199] width 70 height 17
type input "$0.00"
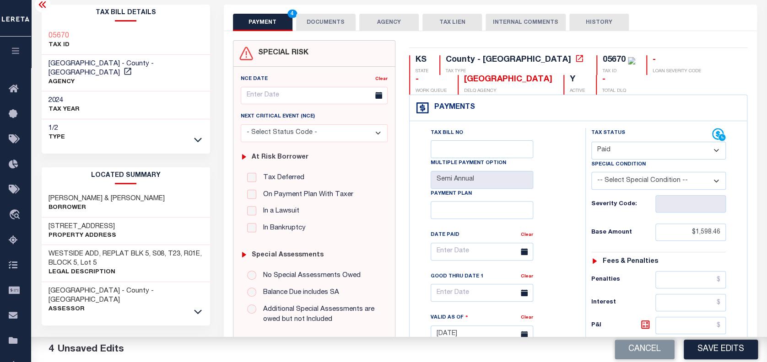
scroll to position [0, 0]
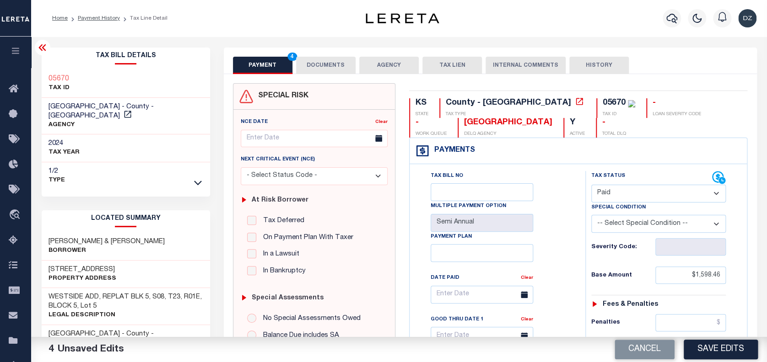
click at [315, 62] on button "DOCUMENTS" at bounding box center [325, 65] width 59 height 17
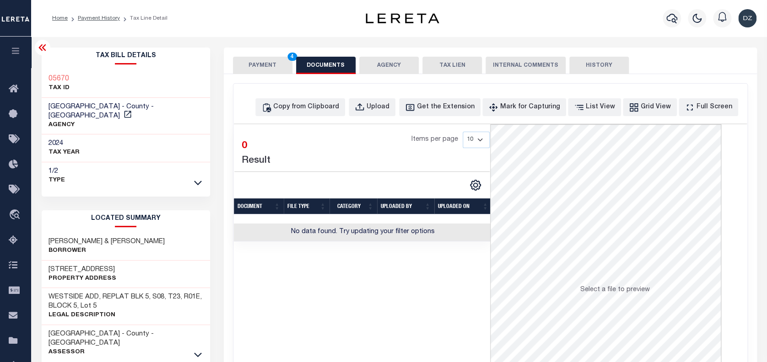
click at [318, 94] on div "Copy from Clipboard Upload Get the Extension Mark for Capturing Got it List Vie…" at bounding box center [490, 245] width 514 height 322
click at [322, 109] on div "Copy from Clipboard" at bounding box center [306, 107] width 66 height 10
select select "POP"
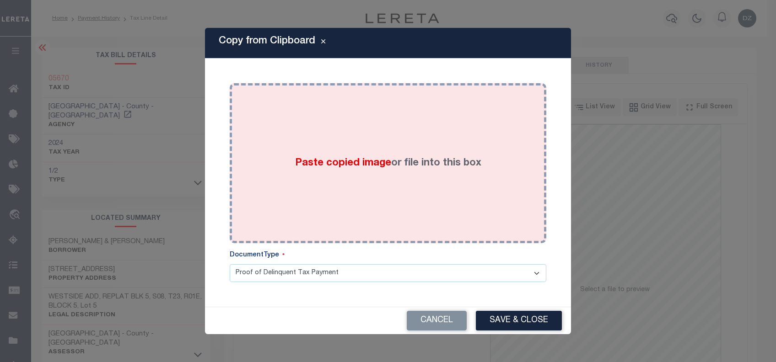
click at [321, 157] on div "Paste copied image or file into this box" at bounding box center [387, 163] width 303 height 146
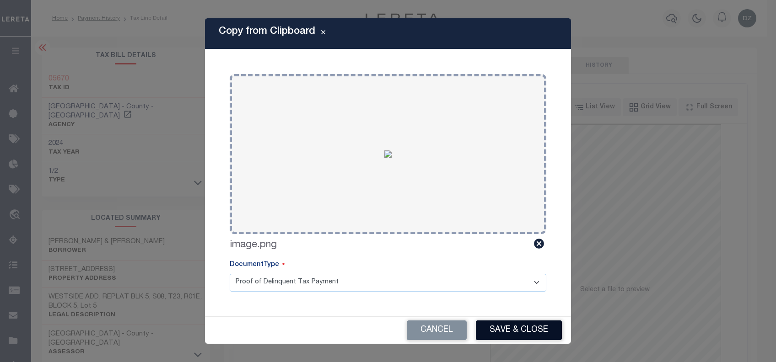
click at [497, 323] on button "Save & Close" at bounding box center [519, 331] width 86 height 20
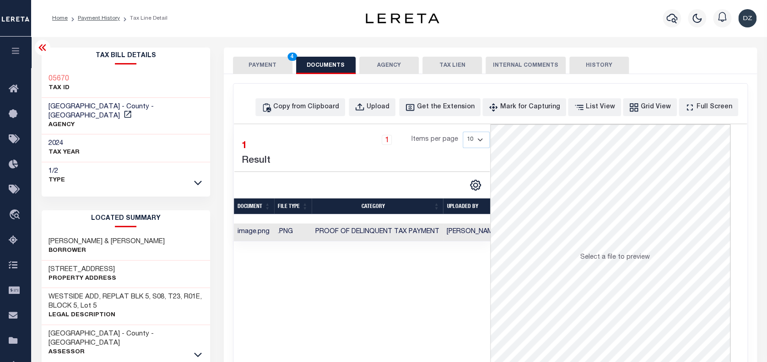
click at [252, 63] on button "PAYMENT 4" at bounding box center [262, 65] width 59 height 17
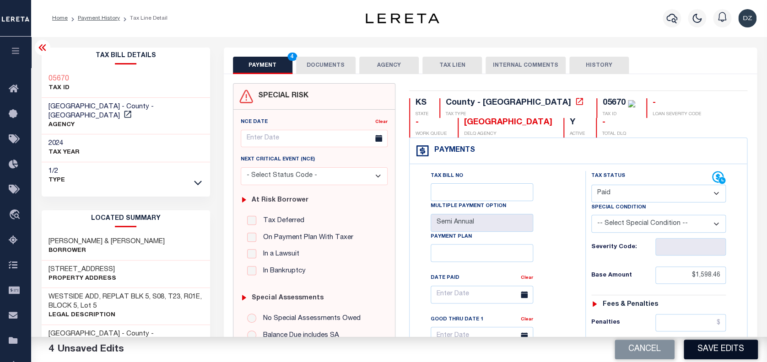
click at [717, 351] on button "Save Edits" at bounding box center [720, 350] width 74 height 20
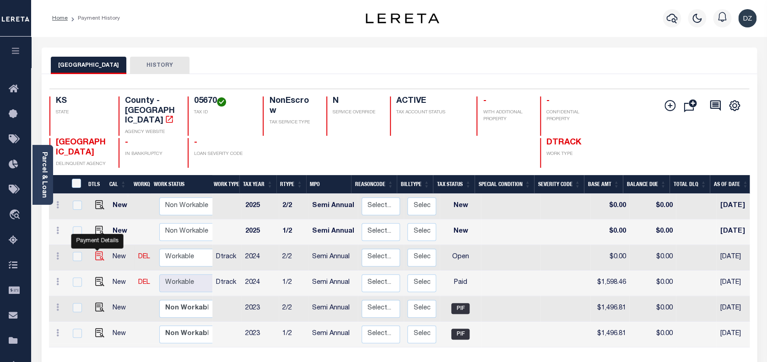
click at [97, 252] on img "" at bounding box center [99, 256] width 9 height 9
checkbox input "true"
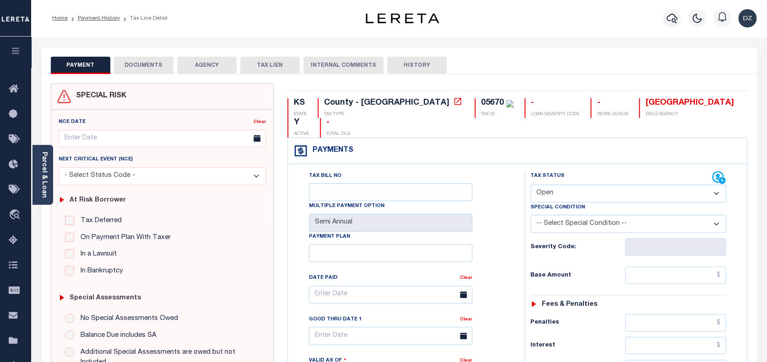
click at [590, 185] on select "- Select Status Code - Open Due/Unpaid Paid Incomplete No Tax Due Internal Refu…" at bounding box center [628, 194] width 196 height 18
select select "PYD"
click at [530, 185] on select "- Select Status Code - Open Due/Unpaid Paid Incomplete No Tax Due Internal Refu…" at bounding box center [628, 194] width 196 height 18
type input "[DATE]"
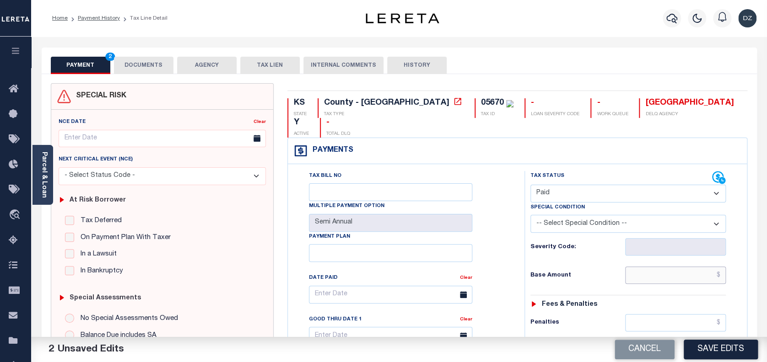
click at [666, 267] on input "text" at bounding box center [675, 275] width 101 height 17
type input "$1,598.46"
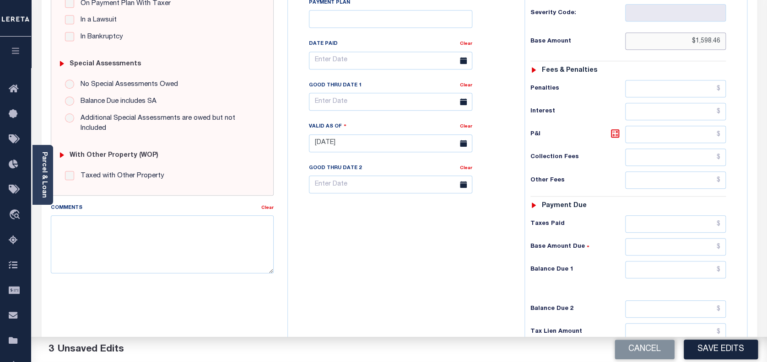
scroll to position [244, 0]
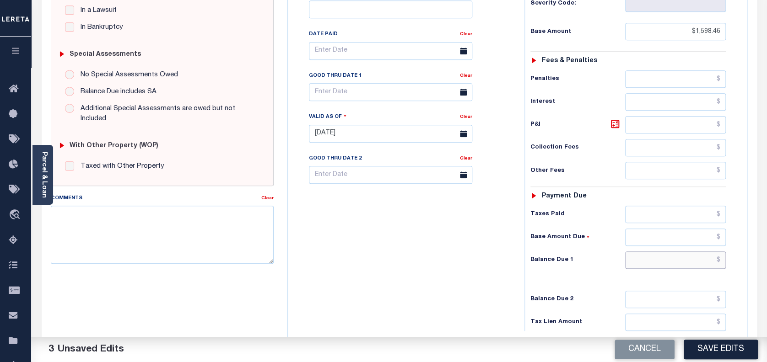
click at [678, 252] on input "text" at bounding box center [675, 260] width 101 height 17
type input "$0.00"
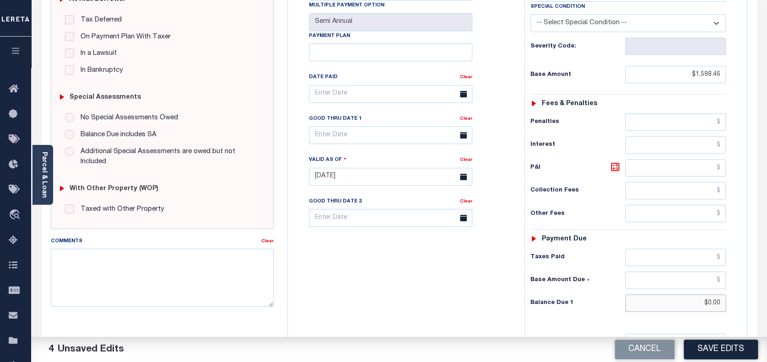
scroll to position [0, 0]
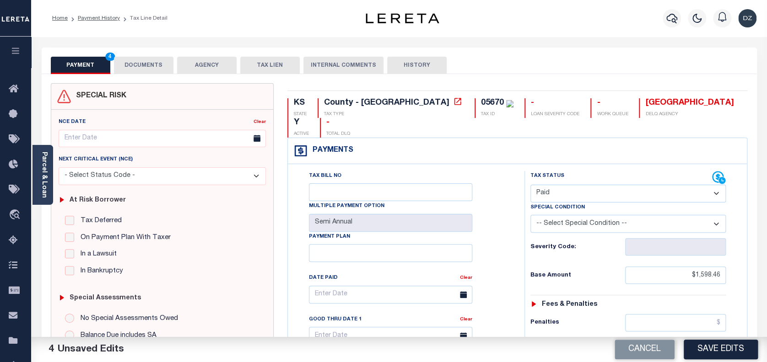
click at [157, 58] on button "DOCUMENTS" at bounding box center [143, 65] width 59 height 17
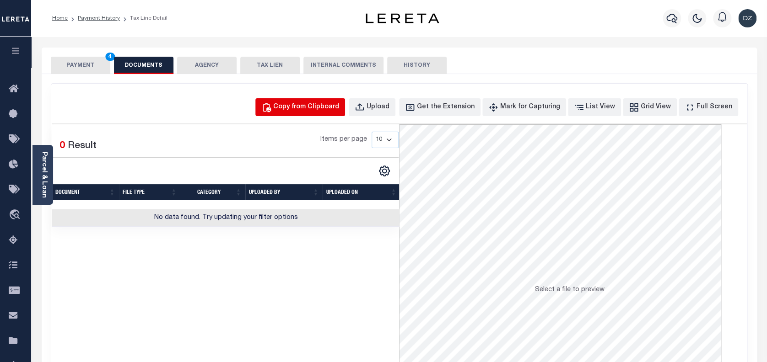
click at [328, 108] on div "Copy from Clipboard" at bounding box center [306, 107] width 66 height 10
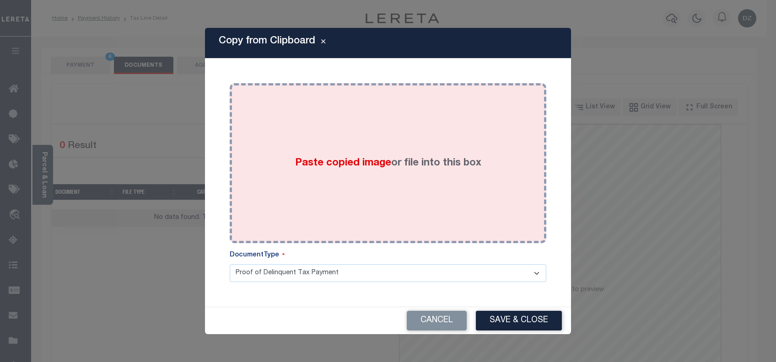
click at [335, 157] on label "Paste copied image or file into this box" at bounding box center [388, 163] width 186 height 15
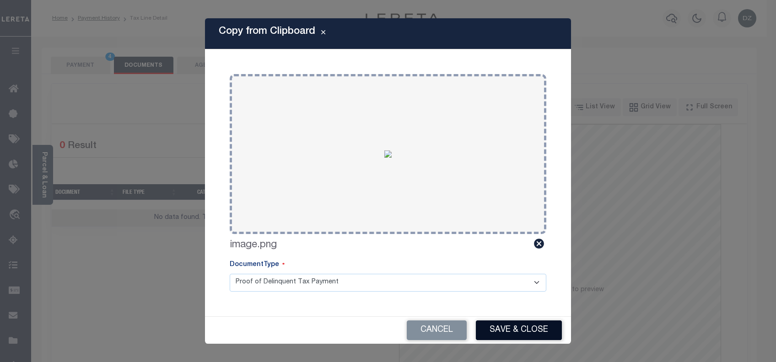
click at [522, 325] on button "Save & Close" at bounding box center [519, 331] width 86 height 20
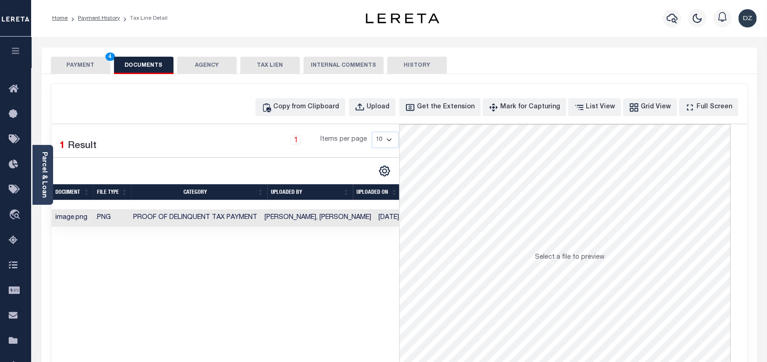
click at [84, 63] on button "PAYMENT 4" at bounding box center [80, 65] width 59 height 17
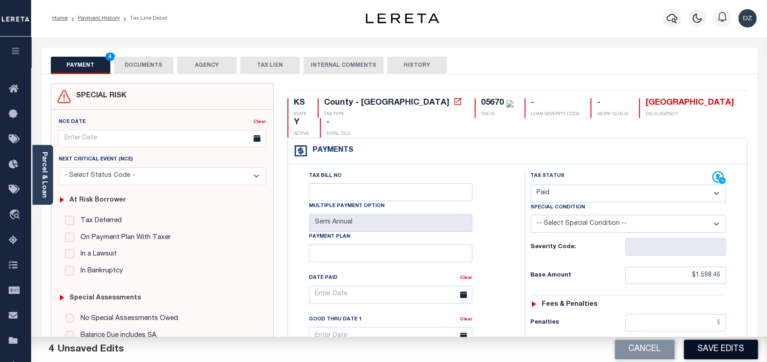
click at [725, 348] on button "Save Edits" at bounding box center [720, 350] width 74 height 20
checkbox input "false"
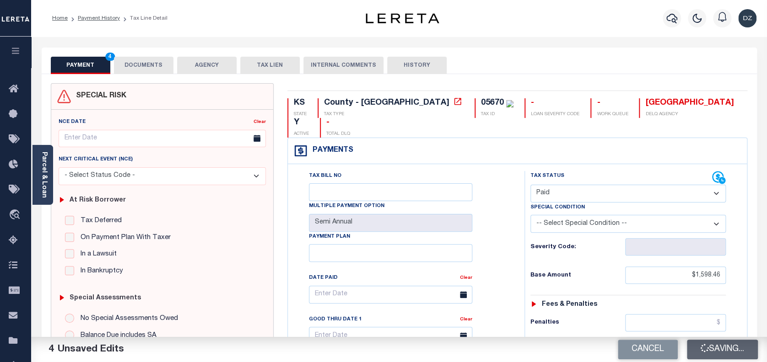
type input "$1,598.46"
type input "$0"
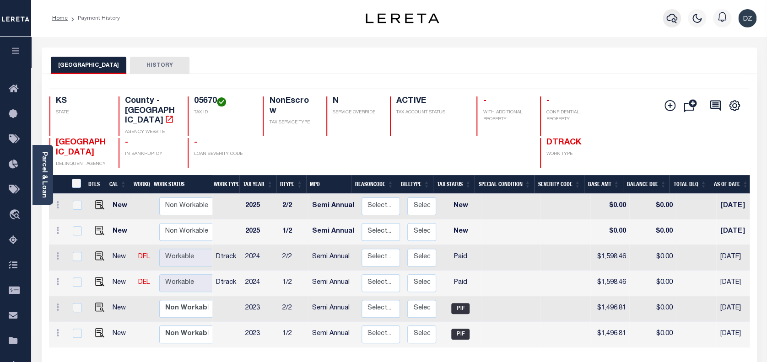
click at [667, 21] on icon "button" at bounding box center [671, 18] width 11 height 11
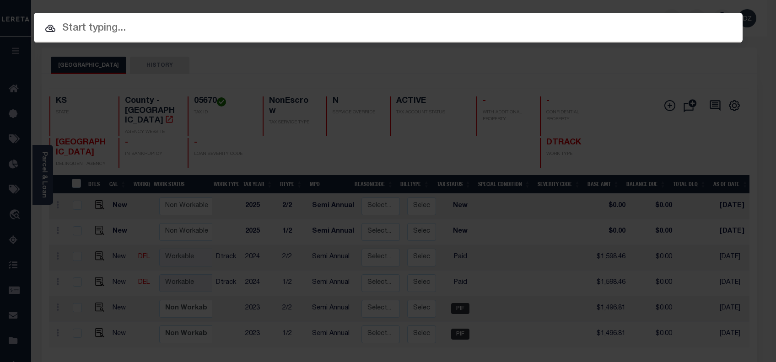
paste input "447420003309"
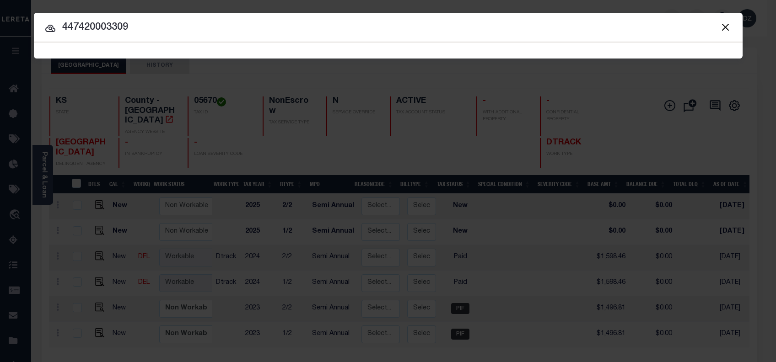
type input "447420003309"
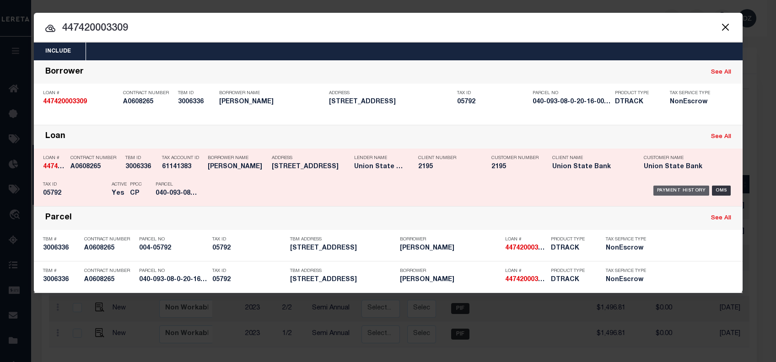
click at [673, 187] on div "Payment History" at bounding box center [681, 191] width 56 height 10
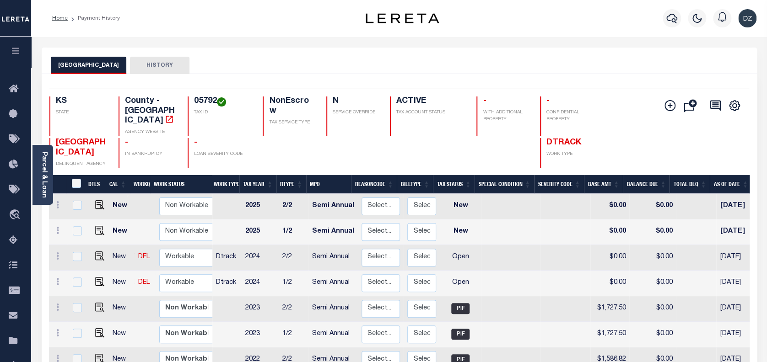
click at [99, 271] on td at bounding box center [98, 284] width 22 height 26
checkbox input "true"
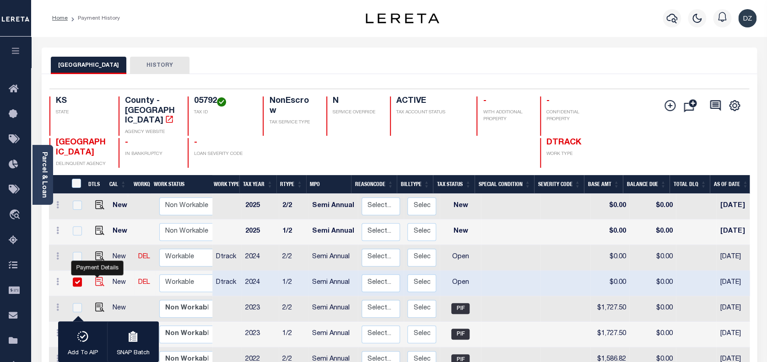
click at [99, 277] on img "" at bounding box center [99, 281] width 9 height 9
checkbox input "false"
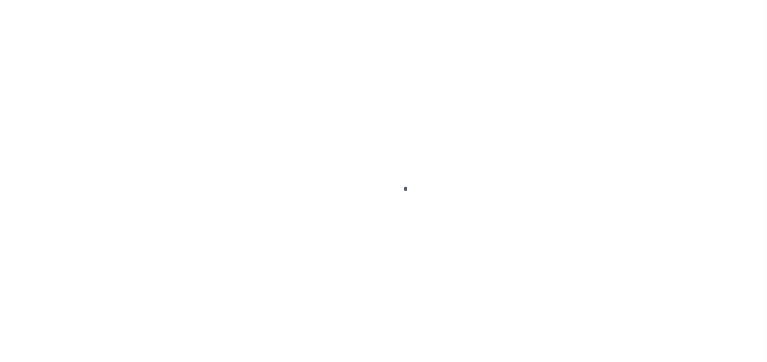
select select "OP2"
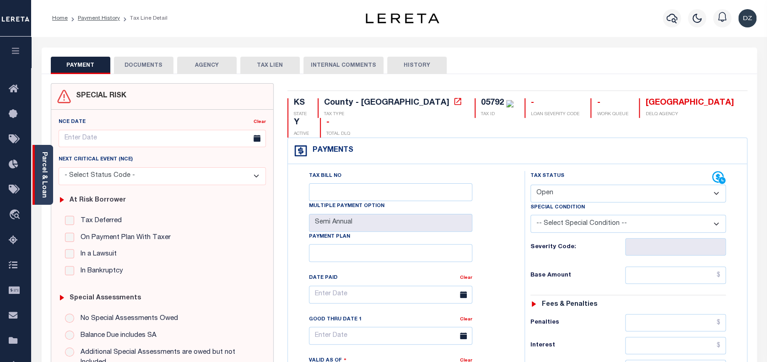
click at [50, 182] on div "Parcel & Loan" at bounding box center [42, 175] width 21 height 60
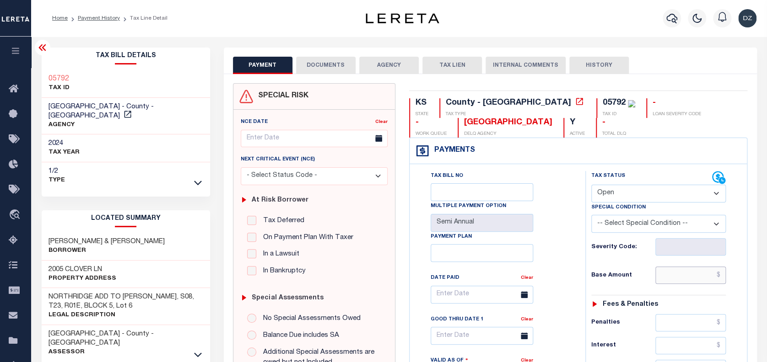
click at [672, 276] on input "text" at bounding box center [690, 275] width 70 height 17
paste input "1,886.32"
type input "$1,886.32"
type input "[DATE]"
click at [640, 185] on div "Tax Status Status" at bounding box center [651, 178] width 121 height 14
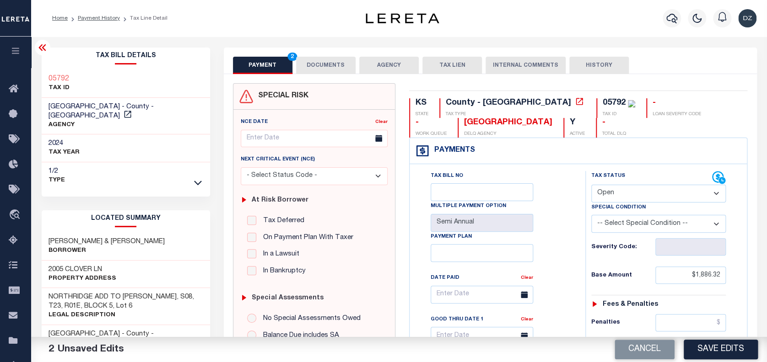
click at [620, 194] on select "- Select Status Code - Open Due/Unpaid Paid Incomplete No Tax Due Internal Refu…" at bounding box center [658, 194] width 135 height 18
select select "PYD"
click at [591, 185] on select "- Select Status Code - Open Due/Unpaid Paid Incomplete No Tax Due Internal Refu…" at bounding box center [658, 194] width 135 height 18
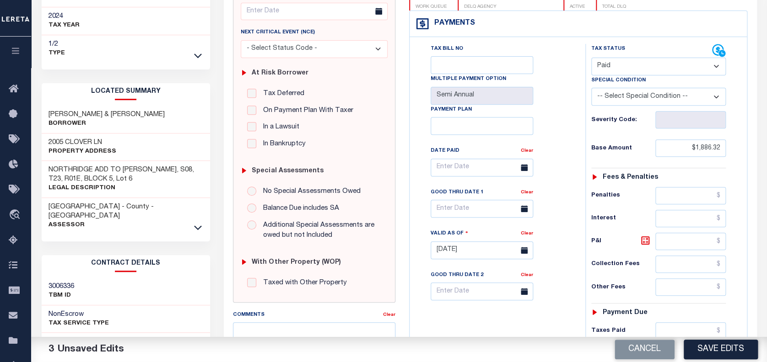
scroll to position [244, 0]
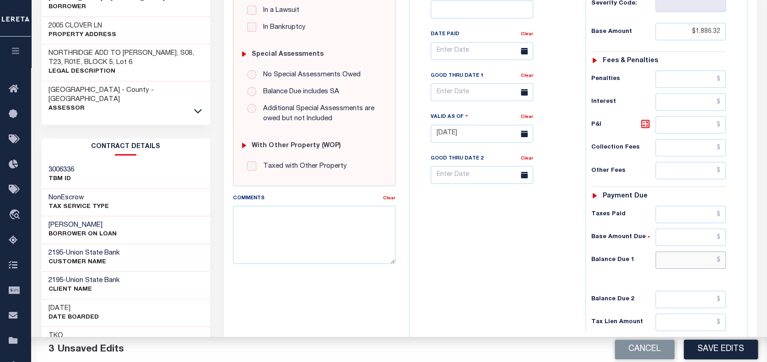
click at [688, 266] on input "text" at bounding box center [690, 260] width 70 height 17
type input "$0.00"
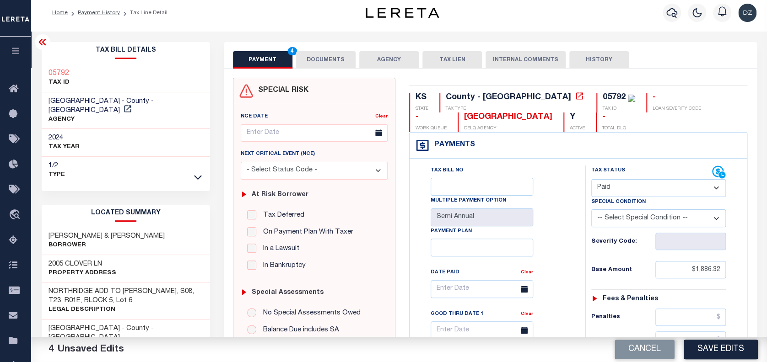
scroll to position [0, 0]
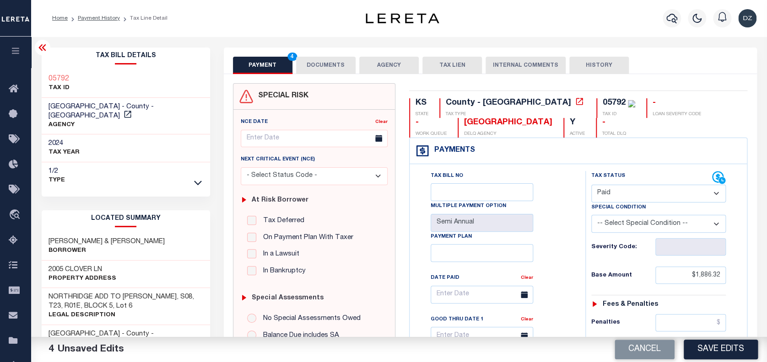
click at [321, 58] on button "DOCUMENTS" at bounding box center [325, 65] width 59 height 17
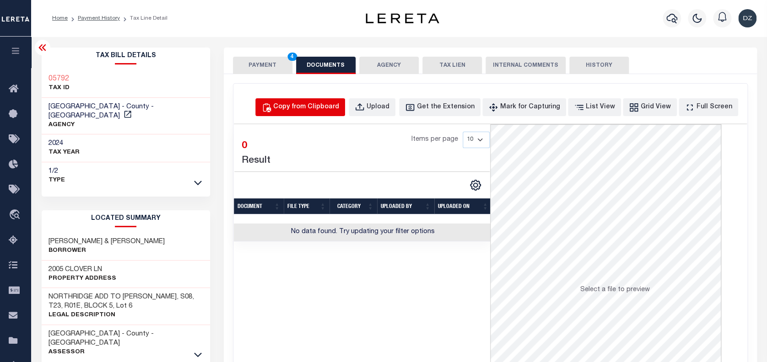
click at [322, 109] on div "Copy from Clipboard" at bounding box center [306, 107] width 66 height 10
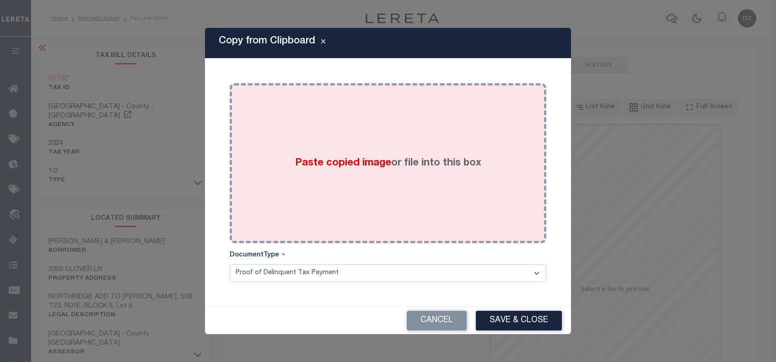
click at [341, 154] on div "Paste copied image or file into this box" at bounding box center [387, 163] width 303 height 146
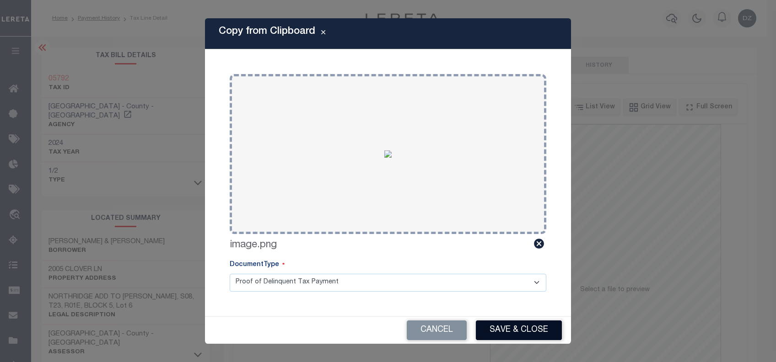
click at [518, 327] on button "Save & Close" at bounding box center [519, 331] width 86 height 20
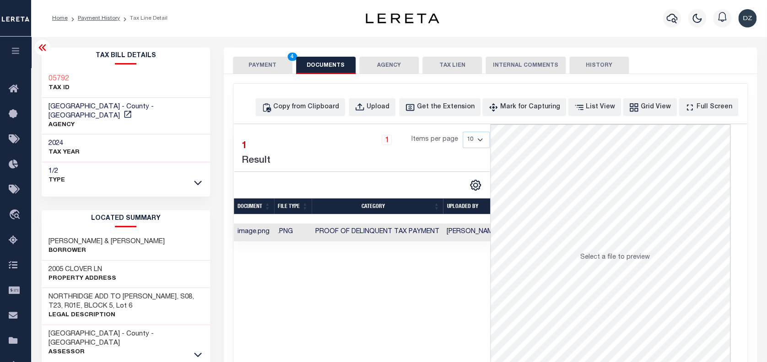
click at [282, 67] on button "PAYMENT 4" at bounding box center [262, 65] width 59 height 17
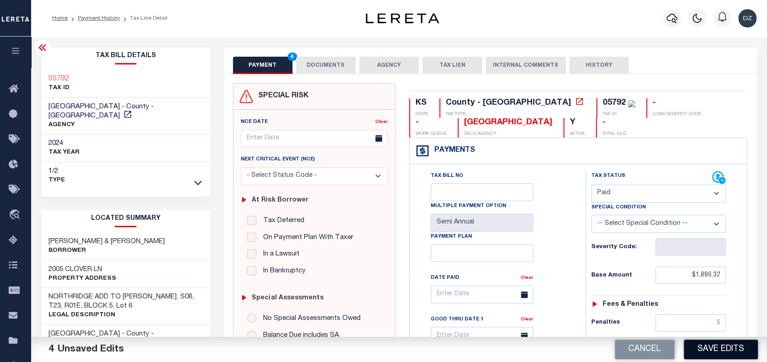
click at [706, 354] on button "Save Edits" at bounding box center [720, 350] width 74 height 20
checkbox input "false"
type input "$1,886.32"
type input "$0"
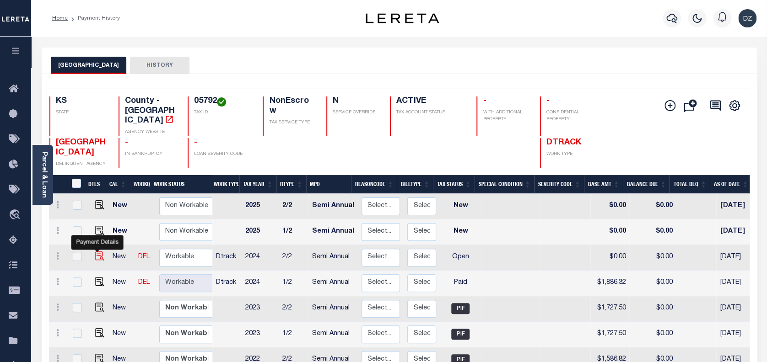
click at [99, 252] on img "" at bounding box center [99, 256] width 9 height 9
checkbox input "true"
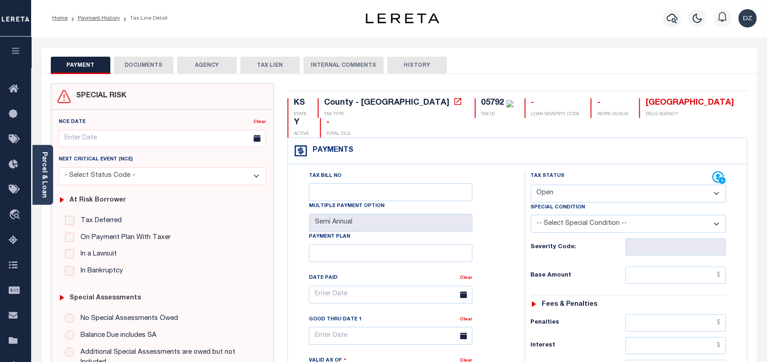
click at [556, 185] on select "- Select Status Code - Open Due/Unpaid Paid Incomplete No Tax Due Internal Refu…" at bounding box center [628, 194] width 196 height 18
select select "PYD"
click at [530, 185] on select "- Select Status Code - Open Due/Unpaid Paid Incomplete No Tax Due Internal Refu…" at bounding box center [628, 194] width 196 height 18
type input "[DATE]"
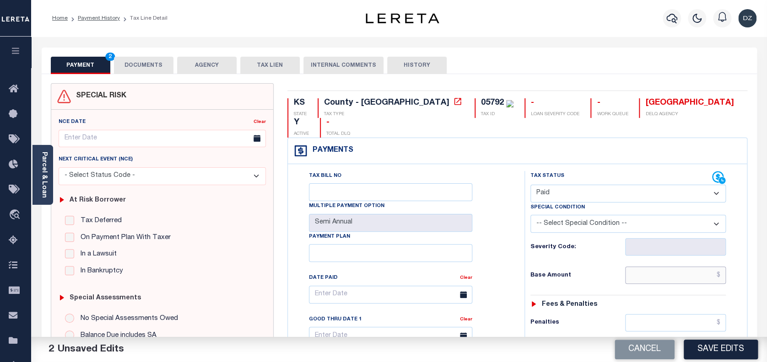
click at [679, 267] on input "text" at bounding box center [675, 275] width 101 height 17
type input "$1,886.32"
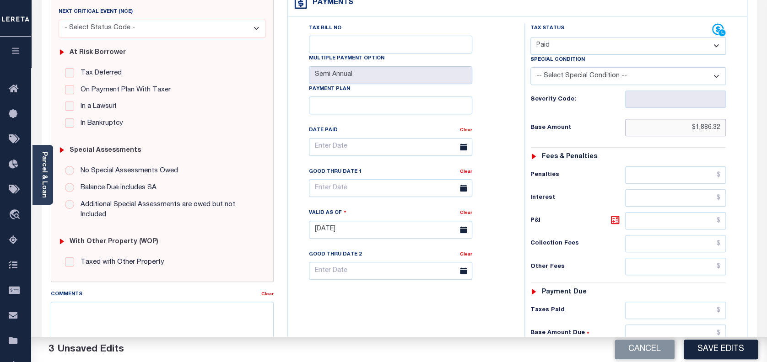
scroll to position [183, 0]
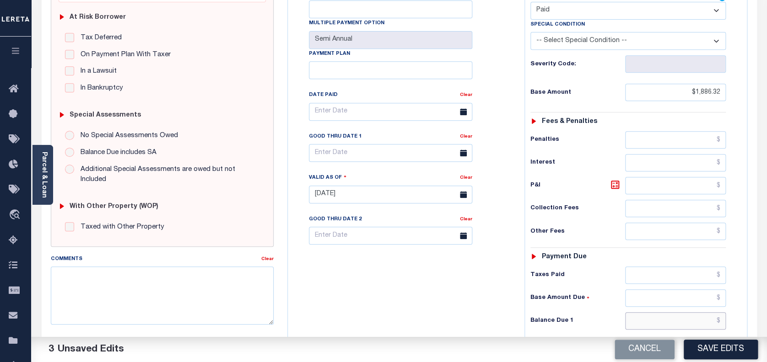
click at [671, 312] on input "text" at bounding box center [675, 320] width 101 height 17
type input "$0.00"
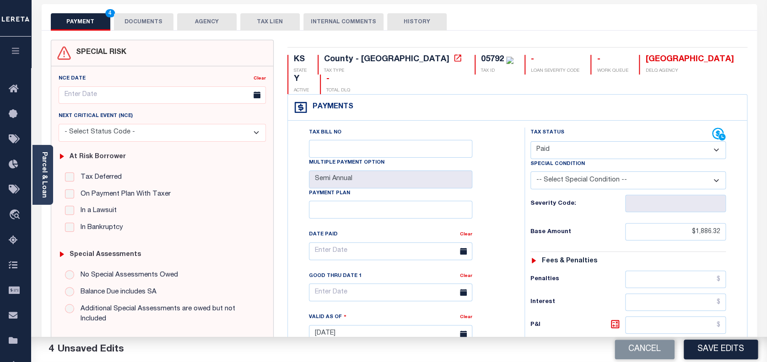
scroll to position [0, 0]
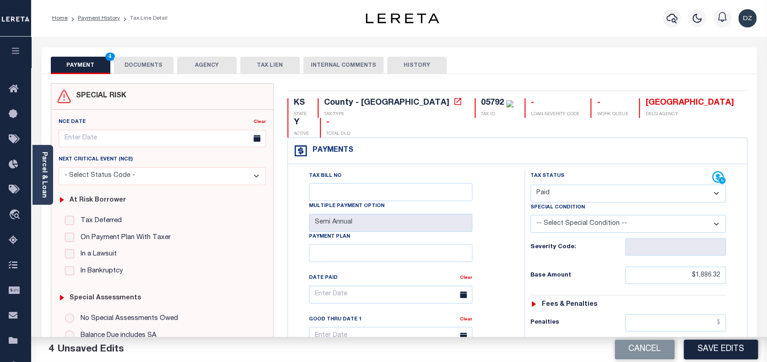
click at [133, 67] on button "DOCUMENTS" at bounding box center [143, 65] width 59 height 17
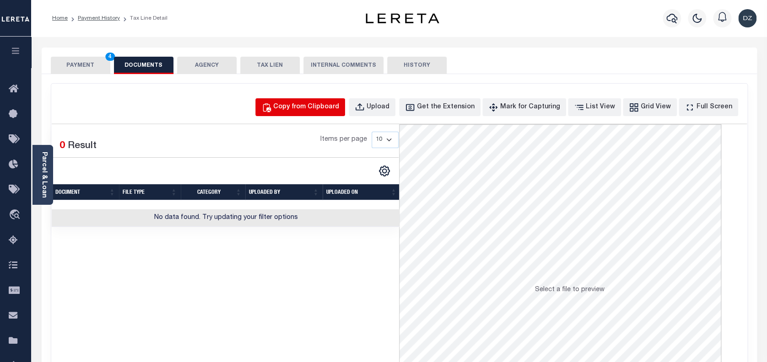
click at [298, 106] on div "Copy from Clipboard" at bounding box center [306, 107] width 66 height 10
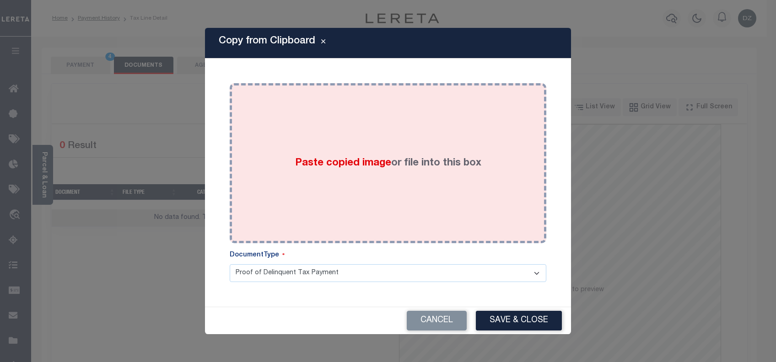
click at [329, 161] on span "Paste copied image" at bounding box center [343, 163] width 96 height 10
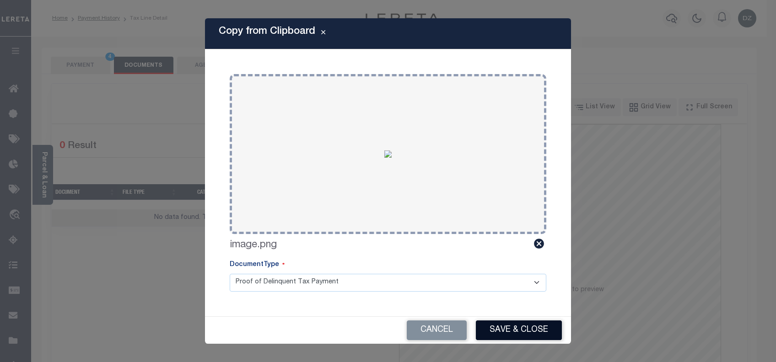
click at [504, 333] on button "Save & Close" at bounding box center [519, 331] width 86 height 20
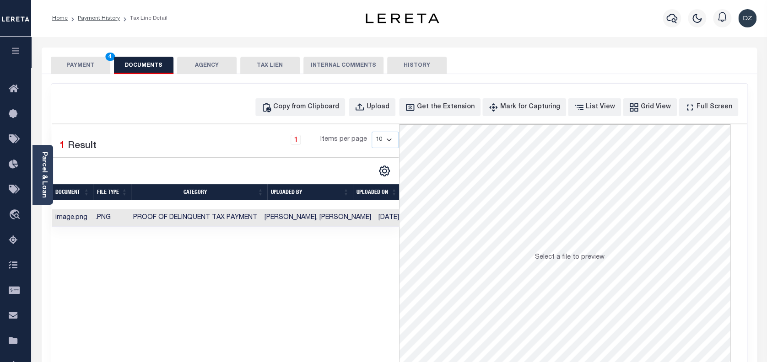
click at [93, 62] on button "PAYMENT 4" at bounding box center [80, 65] width 59 height 17
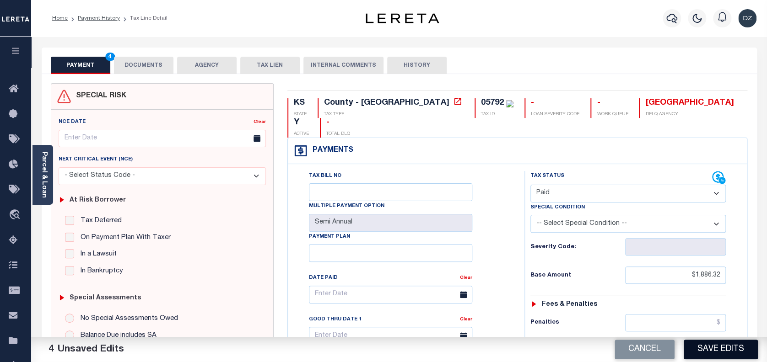
click at [691, 350] on button "Save Edits" at bounding box center [720, 350] width 74 height 20
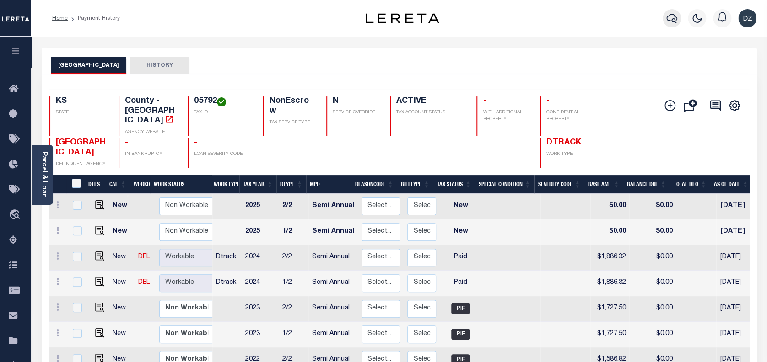
click at [666, 16] on icon "button" at bounding box center [671, 18] width 11 height 11
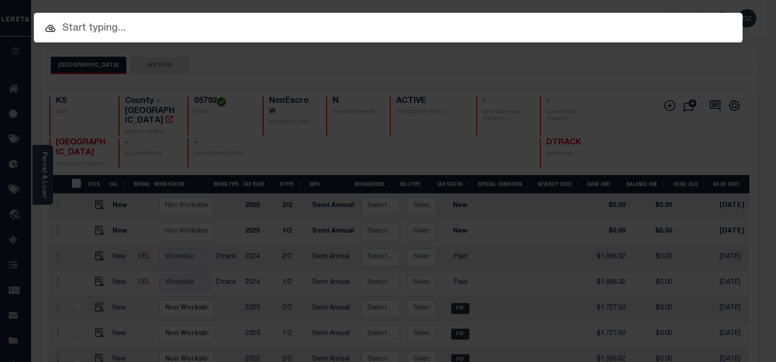
paste input "887794"
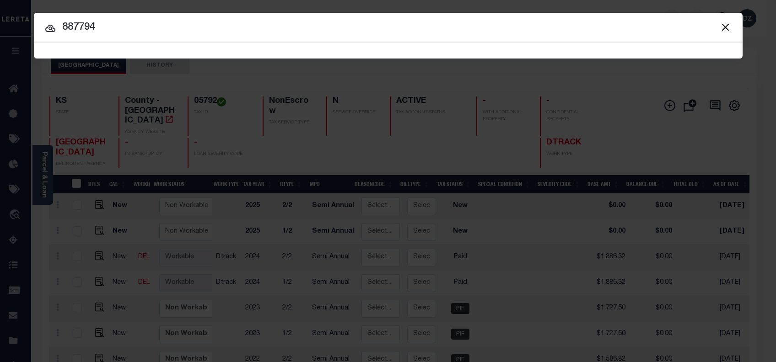
type input "887794"
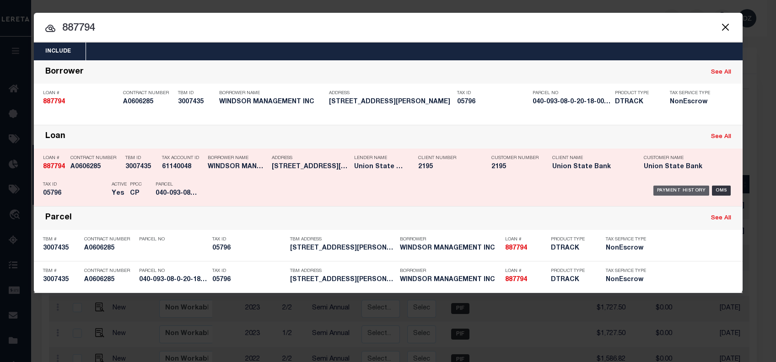
click at [660, 187] on div "Payment History" at bounding box center [681, 191] width 56 height 10
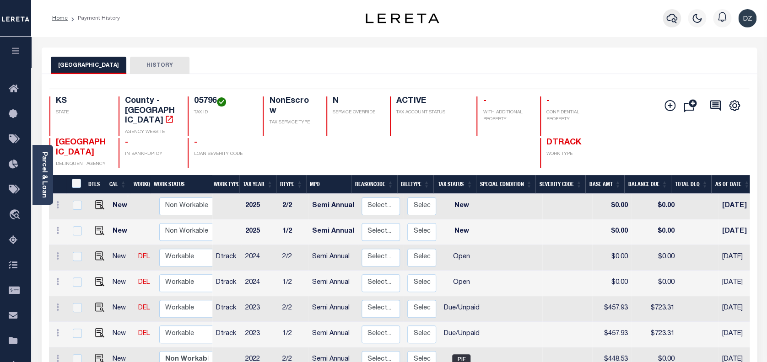
click at [673, 21] on icon "button" at bounding box center [671, 18] width 11 height 11
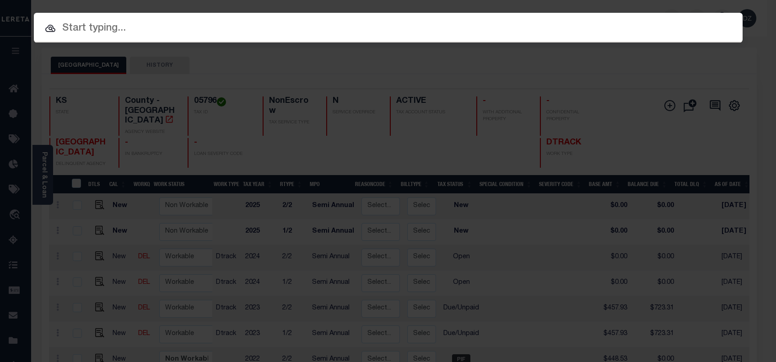
paste input "61893930"
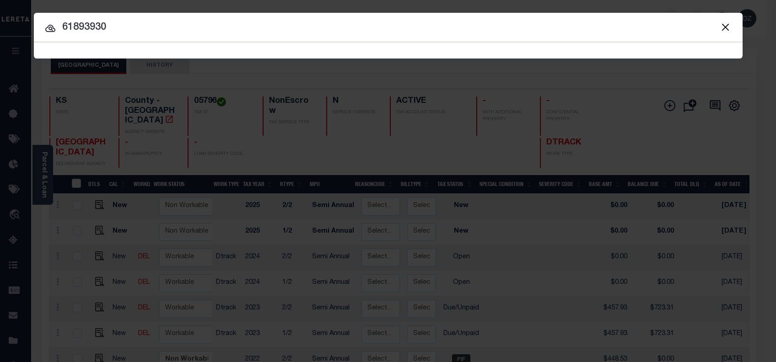
type input "61893930"
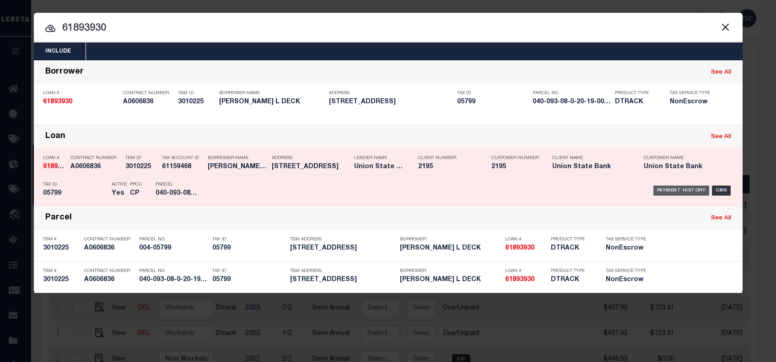
click at [665, 190] on div "Payment History" at bounding box center [681, 191] width 56 height 10
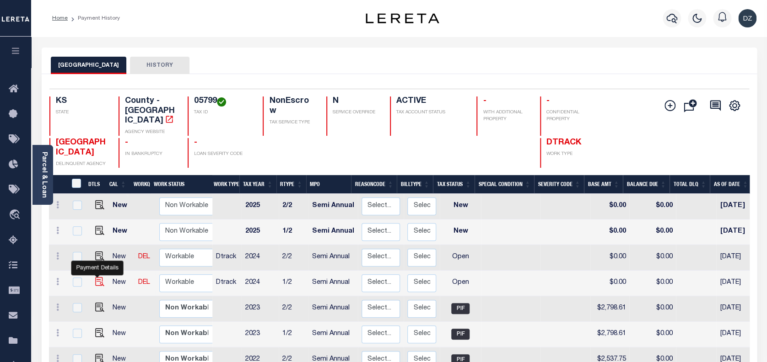
click at [100, 277] on img "" at bounding box center [99, 281] width 9 height 9
checkbox input "true"
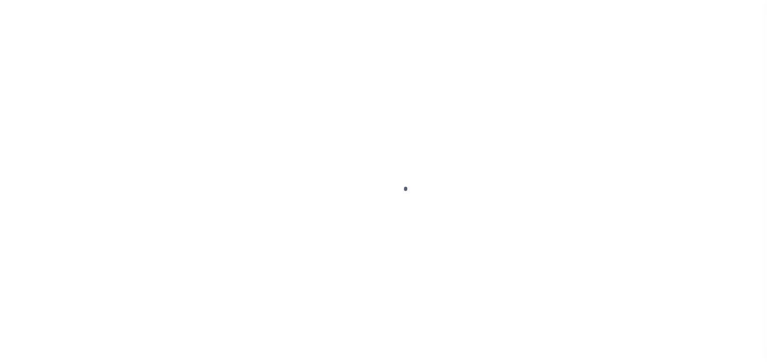
select select "OP2"
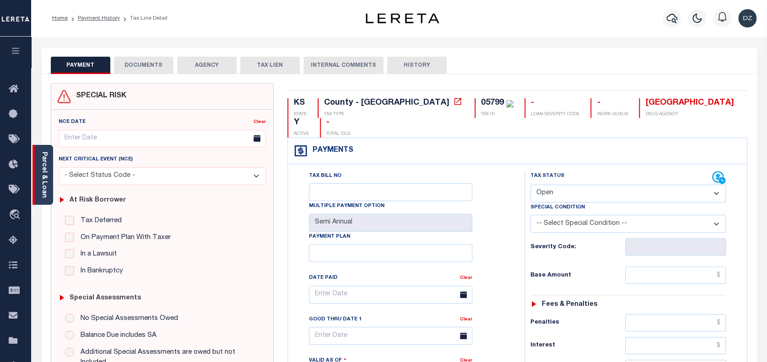
click at [46, 188] on link "Parcel & Loan" at bounding box center [44, 175] width 6 height 46
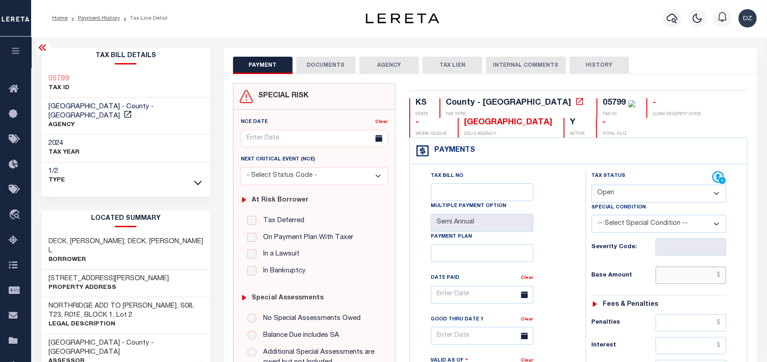
click at [671, 276] on input "text" at bounding box center [690, 275] width 70 height 17
paste input "3,006.03"
type input "$3,006.03"
type input "[DATE]"
click at [625, 195] on select "- Select Status Code - Open Due/Unpaid Paid Incomplete No Tax Due Internal Refu…" at bounding box center [658, 194] width 135 height 18
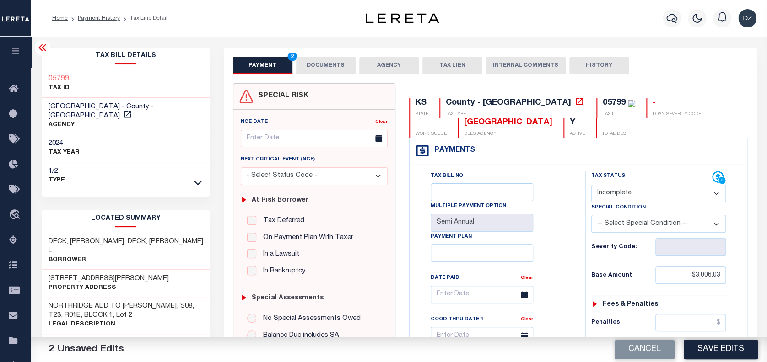
click at [591, 185] on select "- Select Status Code - Open Due/Unpaid Paid Incomplete No Tax Due Internal Refu…" at bounding box center [658, 194] width 135 height 18
click at [620, 198] on select "- Select Status Code - Open Due/Unpaid Paid Incomplete No Tax Due Internal Refu…" at bounding box center [658, 194] width 135 height 18
select select "PYD"
click at [591, 185] on select "- Select Status Code - Open Due/Unpaid Paid Incomplete No Tax Due Internal Refu…" at bounding box center [658, 194] width 135 height 18
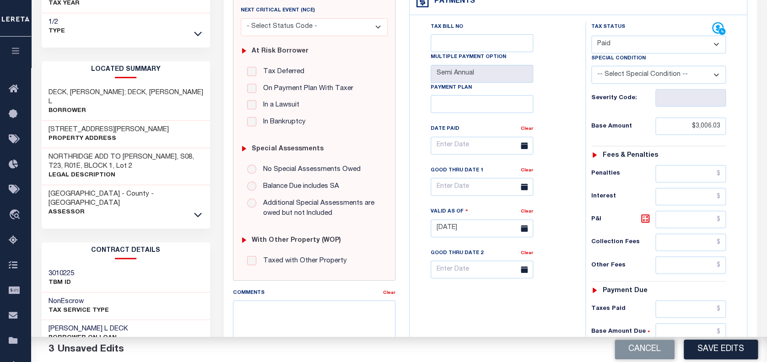
scroll to position [183, 0]
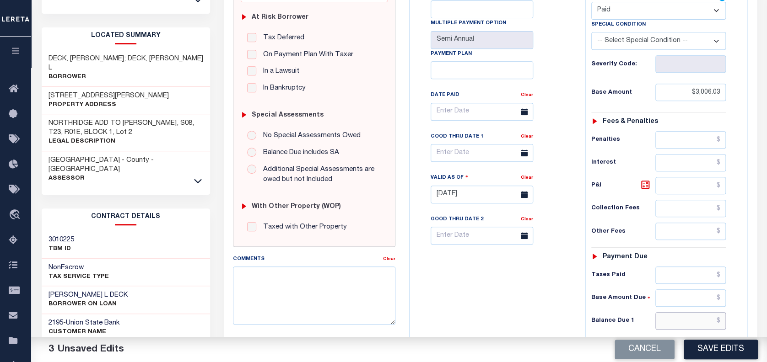
drag, startPoint x: 684, startPoint y: 326, endPoint x: 681, endPoint y: 317, distance: 9.4
click at [684, 326] on input "text" at bounding box center [690, 320] width 70 height 17
type input "$0.00"
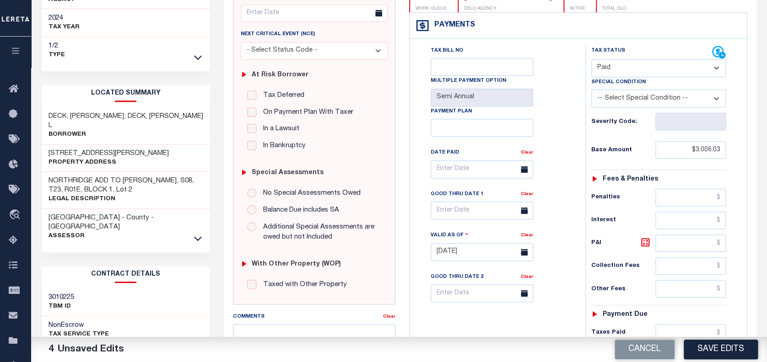
scroll to position [0, 0]
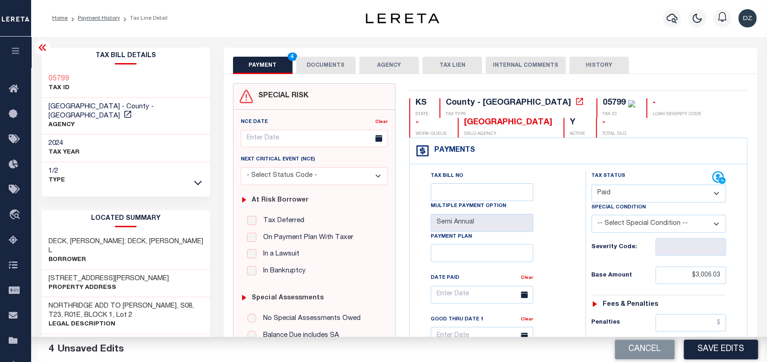
click at [309, 61] on button "DOCUMENTS" at bounding box center [325, 65] width 59 height 17
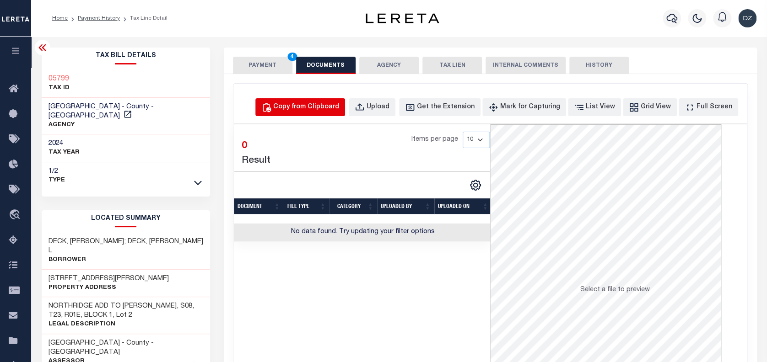
click at [318, 106] on div "Copy from Clipboard" at bounding box center [306, 107] width 66 height 10
select select "POP"
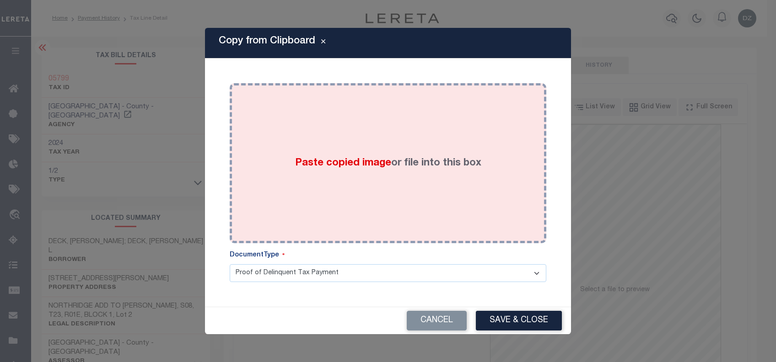
click at [322, 161] on span "Paste copied image" at bounding box center [343, 163] width 96 height 10
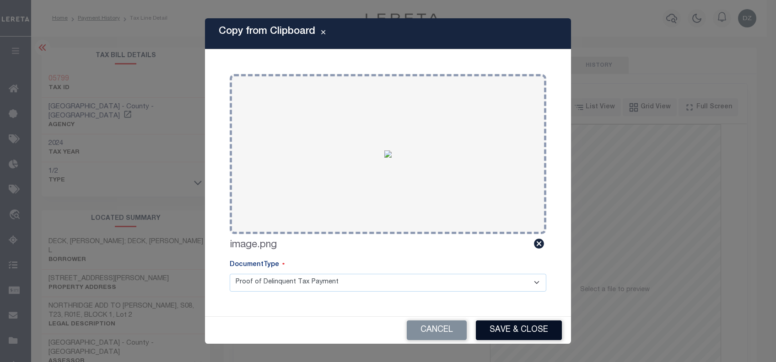
click at [509, 333] on button "Save & Close" at bounding box center [519, 331] width 86 height 20
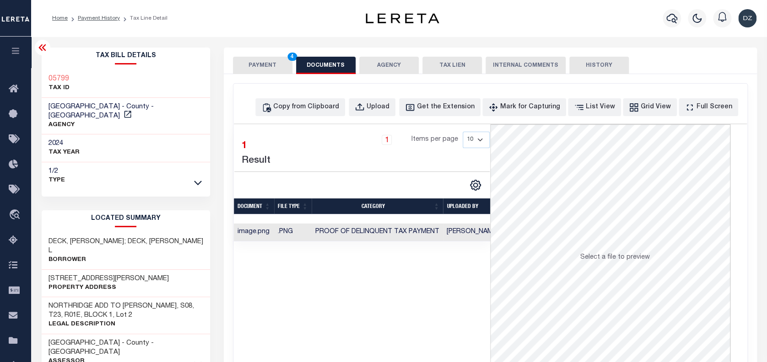
click at [274, 68] on button "PAYMENT 4" at bounding box center [262, 65] width 59 height 17
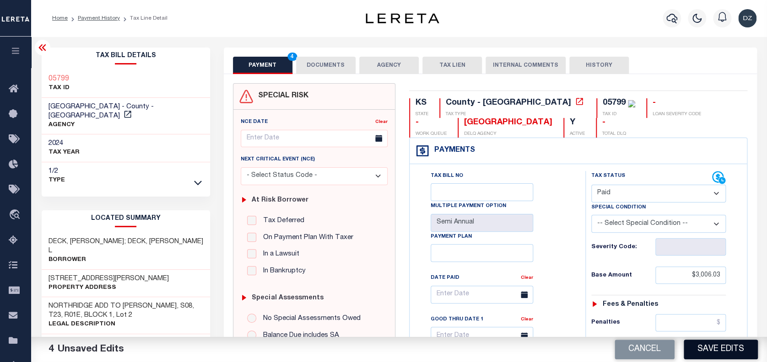
click at [707, 347] on button "Save Edits" at bounding box center [720, 350] width 74 height 20
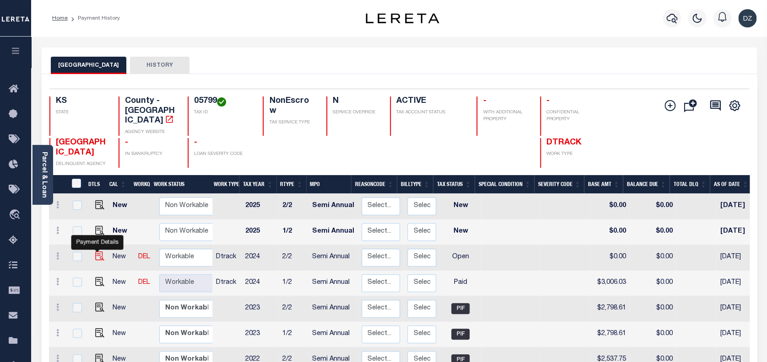
click at [98, 252] on img "" at bounding box center [99, 256] width 9 height 9
checkbox input "true"
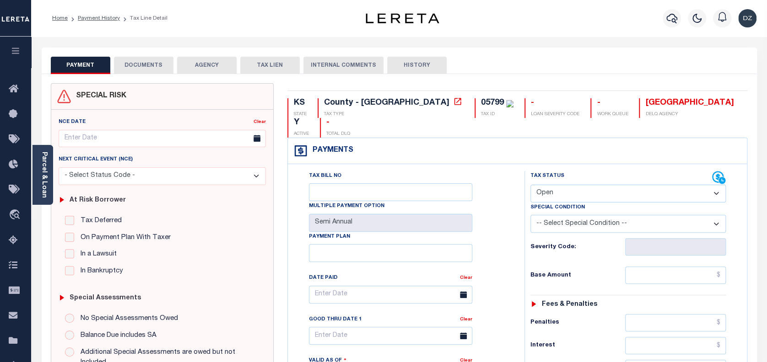
drag, startPoint x: 565, startPoint y: 179, endPoint x: 558, endPoint y: 174, distance: 9.3
click at [565, 185] on select "- Select Status Code - Open Due/Unpaid Paid Incomplete No Tax Due Internal Refu…" at bounding box center [628, 194] width 196 height 18
select select "PYD"
click at [530, 185] on select "- Select Status Code - Open Due/Unpaid Paid Incomplete No Tax Due Internal Refu…" at bounding box center [628, 194] width 196 height 18
type input "[DATE]"
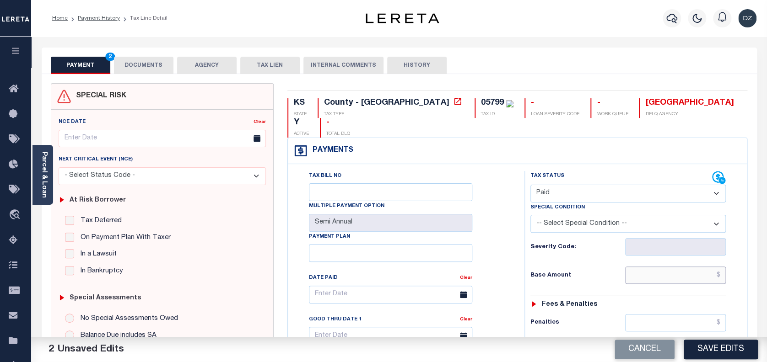
click at [684, 267] on input "text" at bounding box center [675, 275] width 101 height 17
type input "$3,006.03"
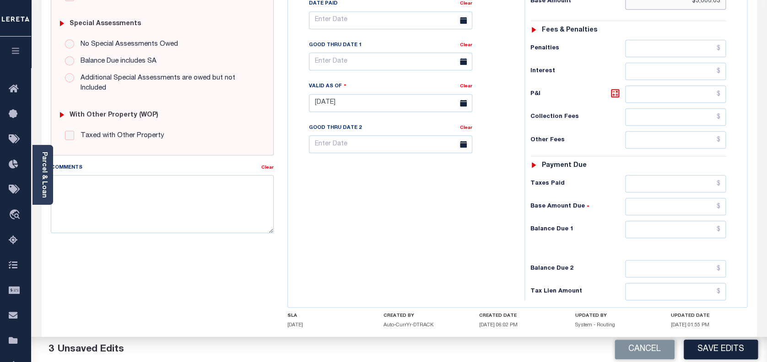
scroll to position [310, 0]
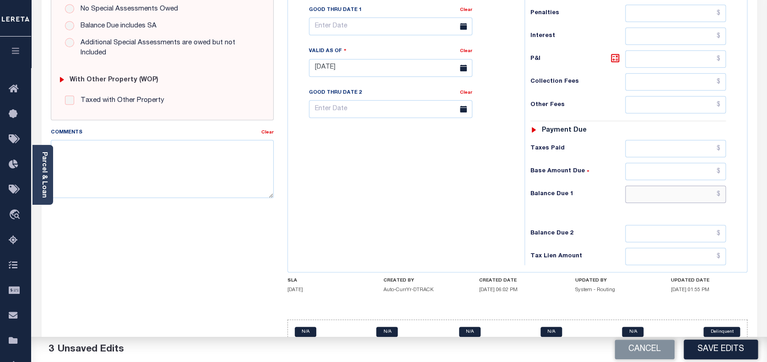
click at [681, 186] on input "text" at bounding box center [675, 194] width 101 height 17
type input "$0.00"
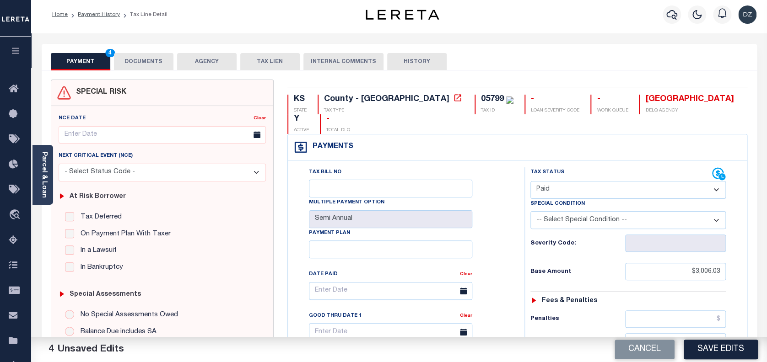
scroll to position [0, 0]
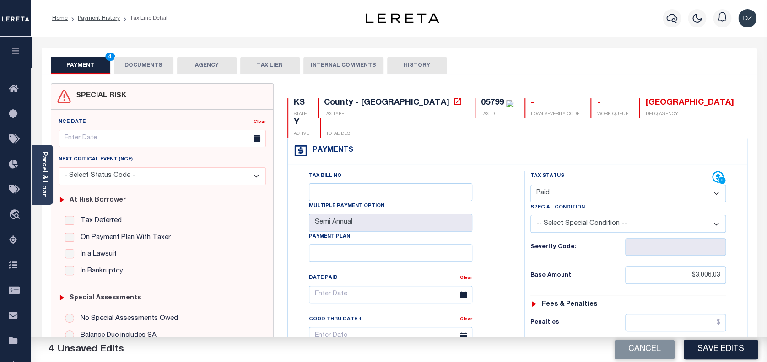
click at [150, 61] on button "DOCUMENTS" at bounding box center [143, 65] width 59 height 17
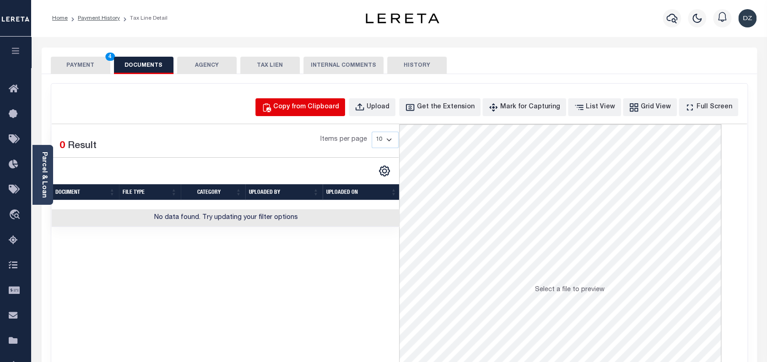
click at [308, 102] on div "Copy from Clipboard" at bounding box center [306, 107] width 66 height 10
select select "POP"
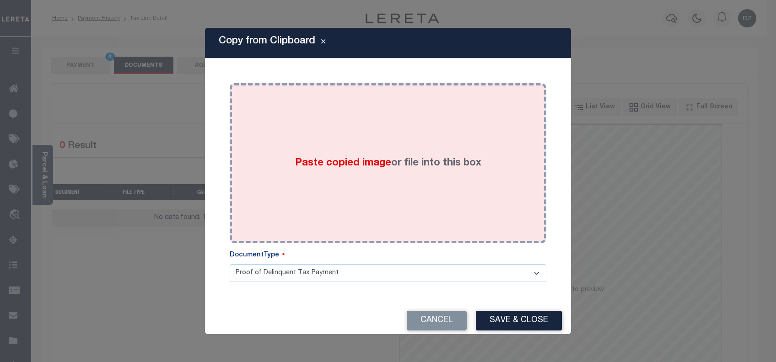
click at [293, 151] on div "Paste copied image or file into this box" at bounding box center [387, 163] width 303 height 146
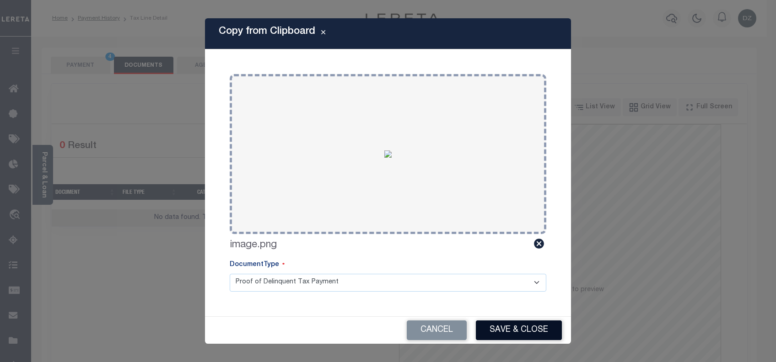
click at [484, 333] on button "Save & Close" at bounding box center [519, 331] width 86 height 20
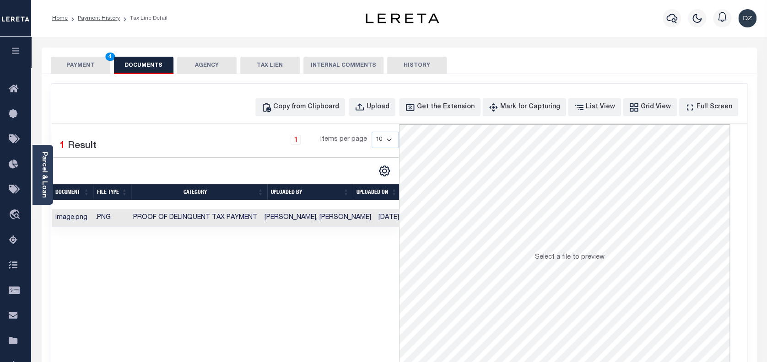
click at [99, 65] on button "PAYMENT 4" at bounding box center [80, 65] width 59 height 17
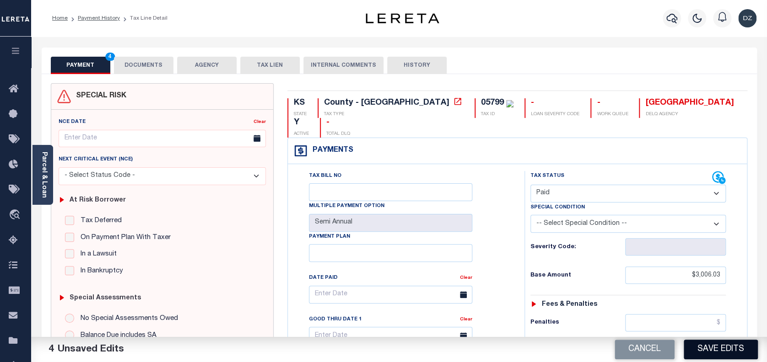
click at [719, 340] on button "Save Edits" at bounding box center [720, 350] width 74 height 20
